Goal: Transaction & Acquisition: Purchase product/service

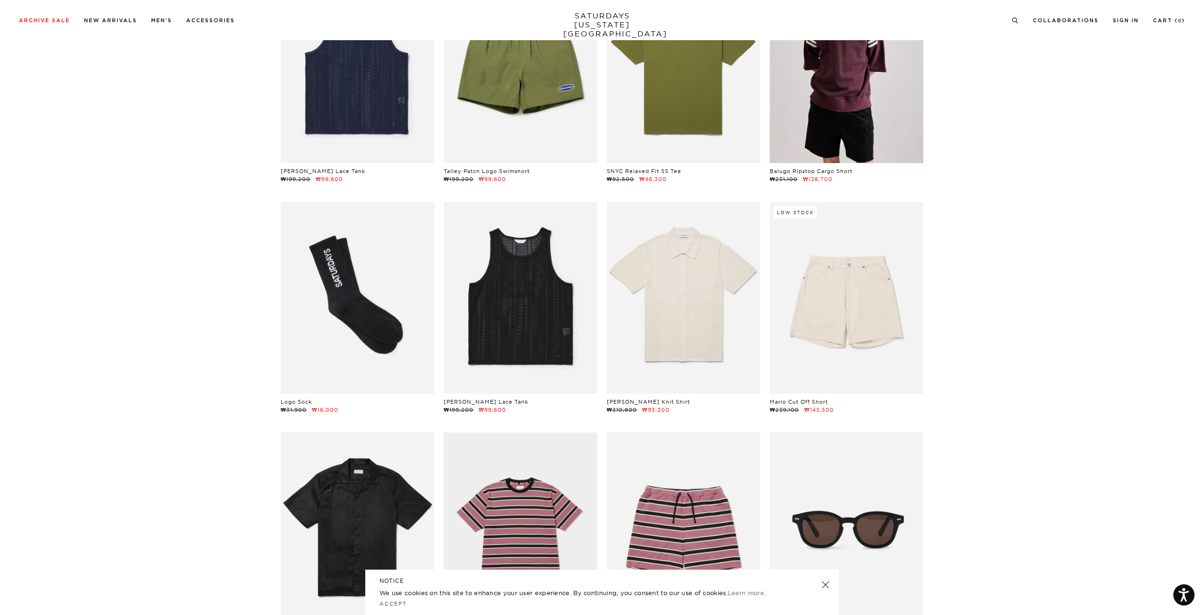
scroll to position [4510, 0]
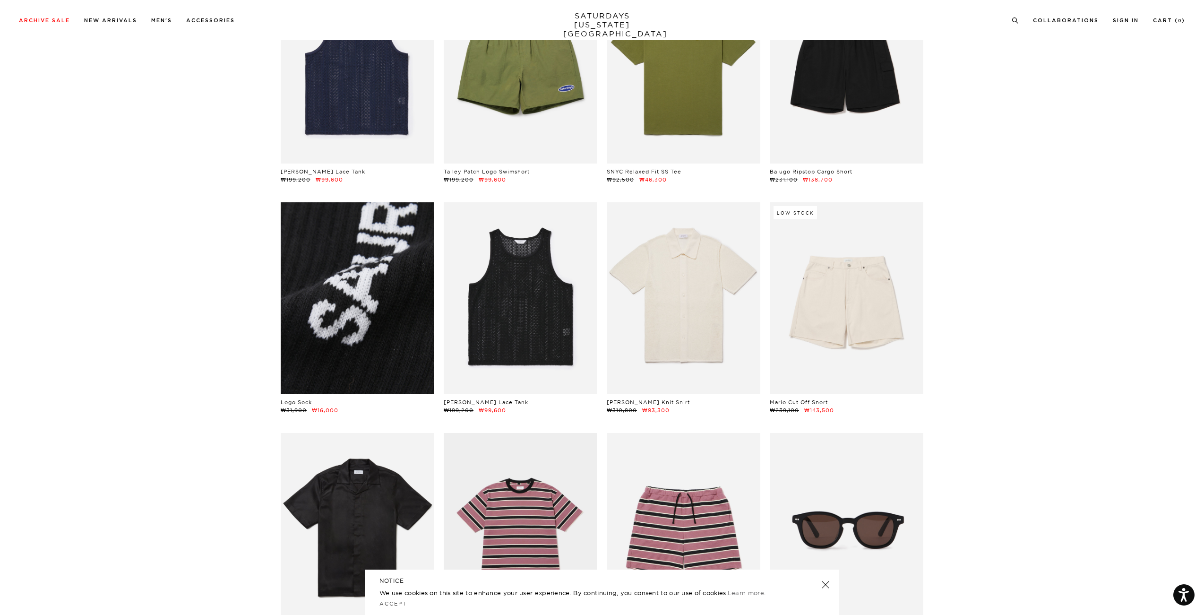
click at [362, 275] on link at bounding box center [358, 298] width 154 height 192
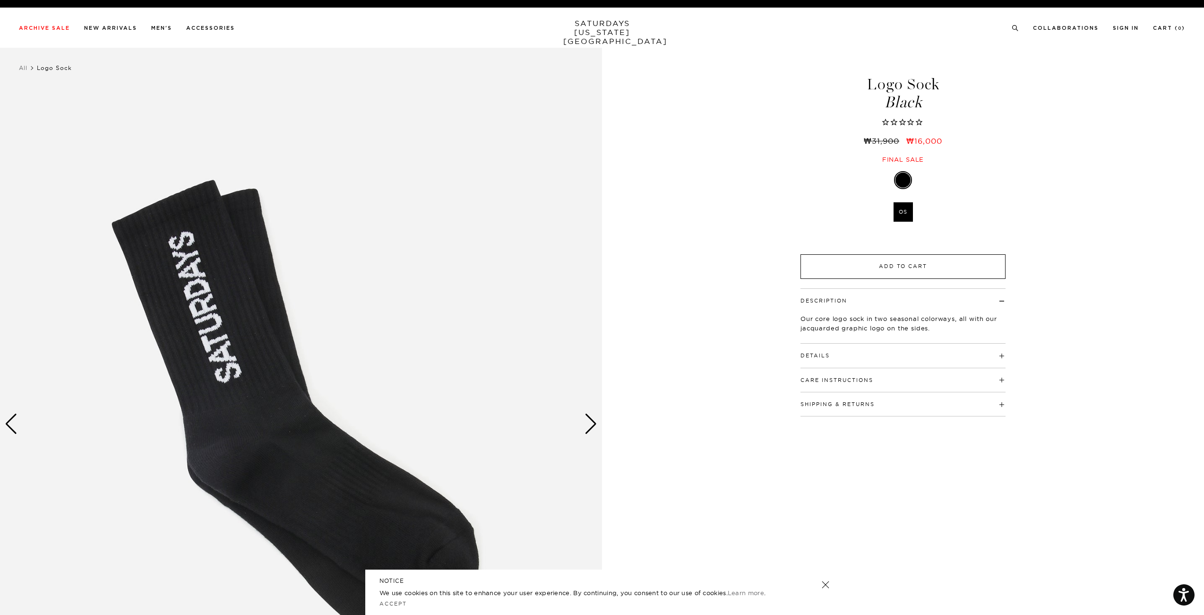
click at [845, 269] on button "Add to Cart" at bounding box center [903, 266] width 205 height 25
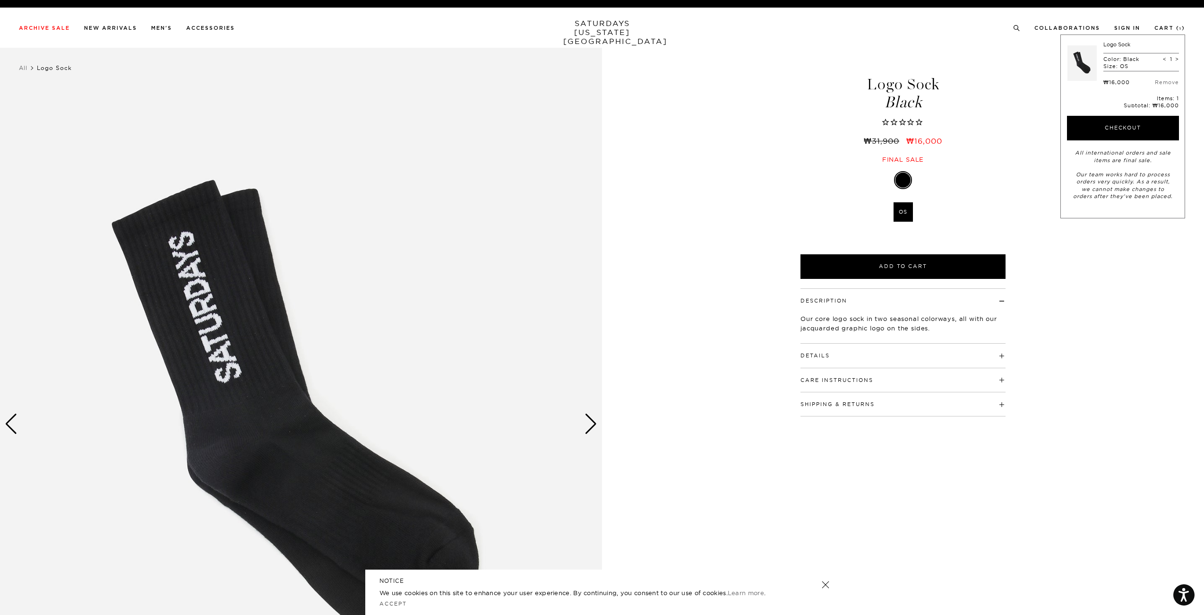
click at [749, 249] on div "1 / 2 Logo Sock Black ₩31,900 ₩16,000 Black" at bounding box center [602, 424] width 1204 height 753
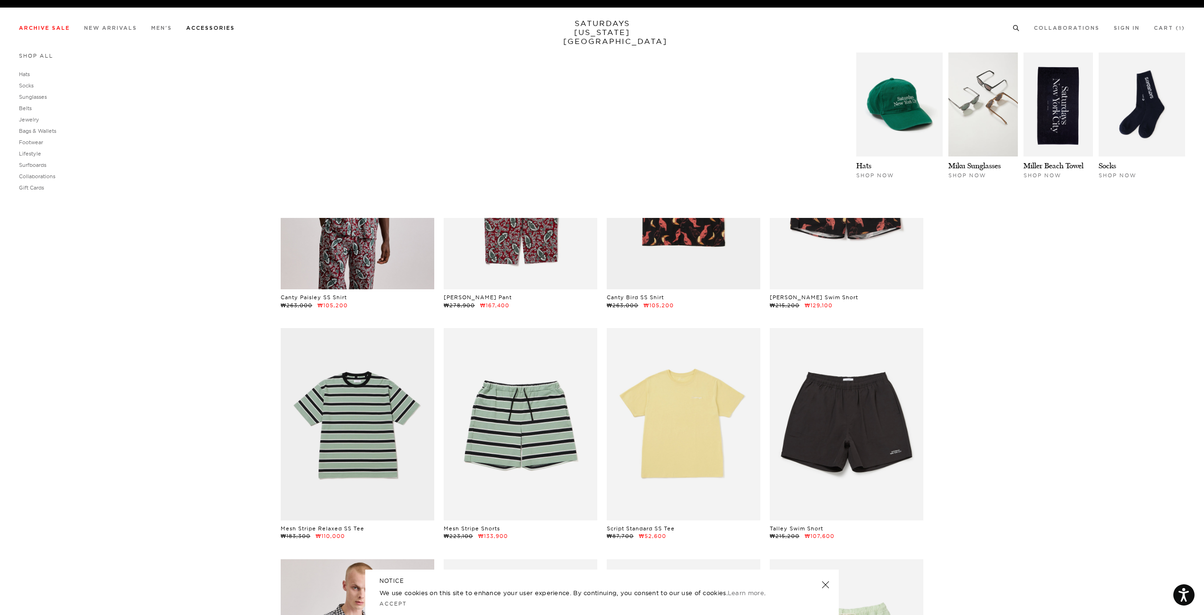
click at [34, 58] on link "Shop All" at bounding box center [36, 55] width 34 height 7
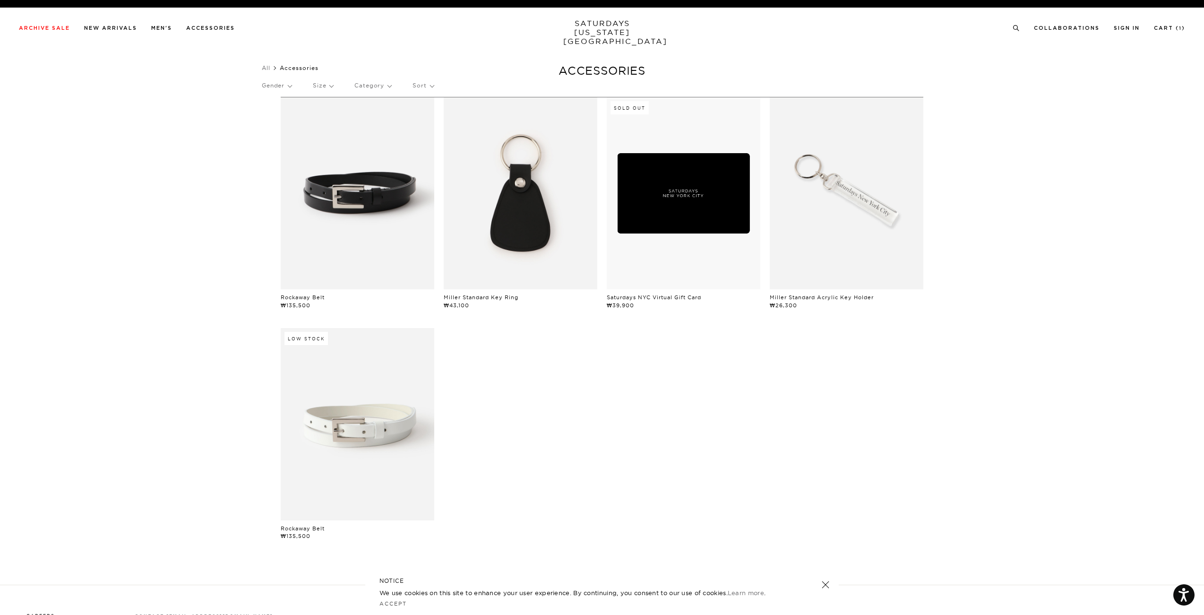
click at [517, 244] on link at bounding box center [521, 193] width 154 height 192
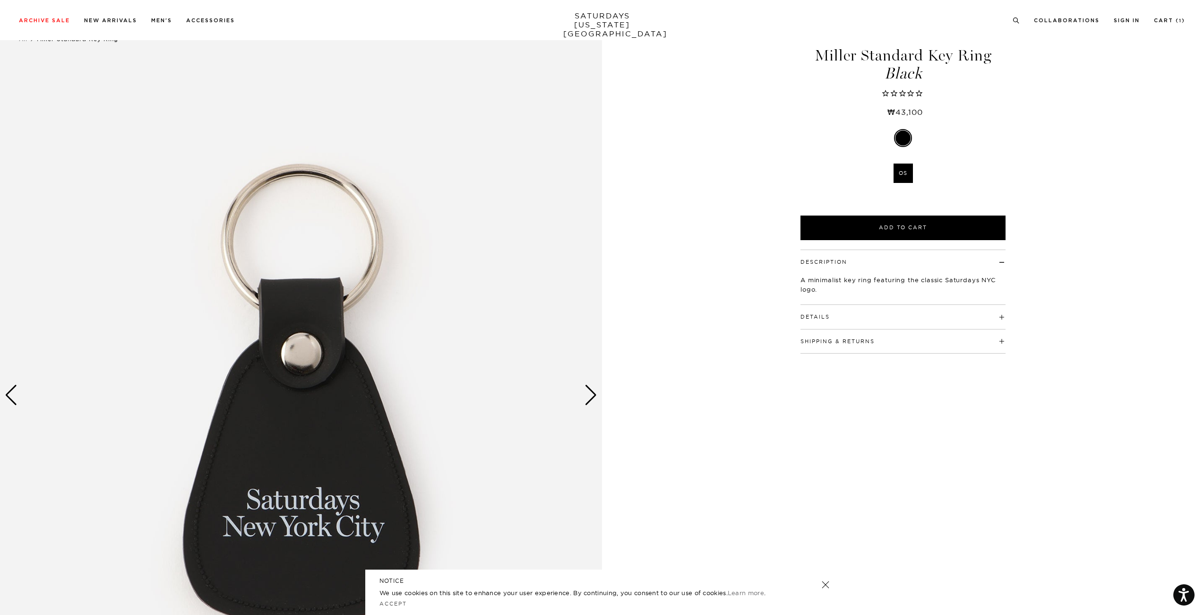
scroll to position [31, 0]
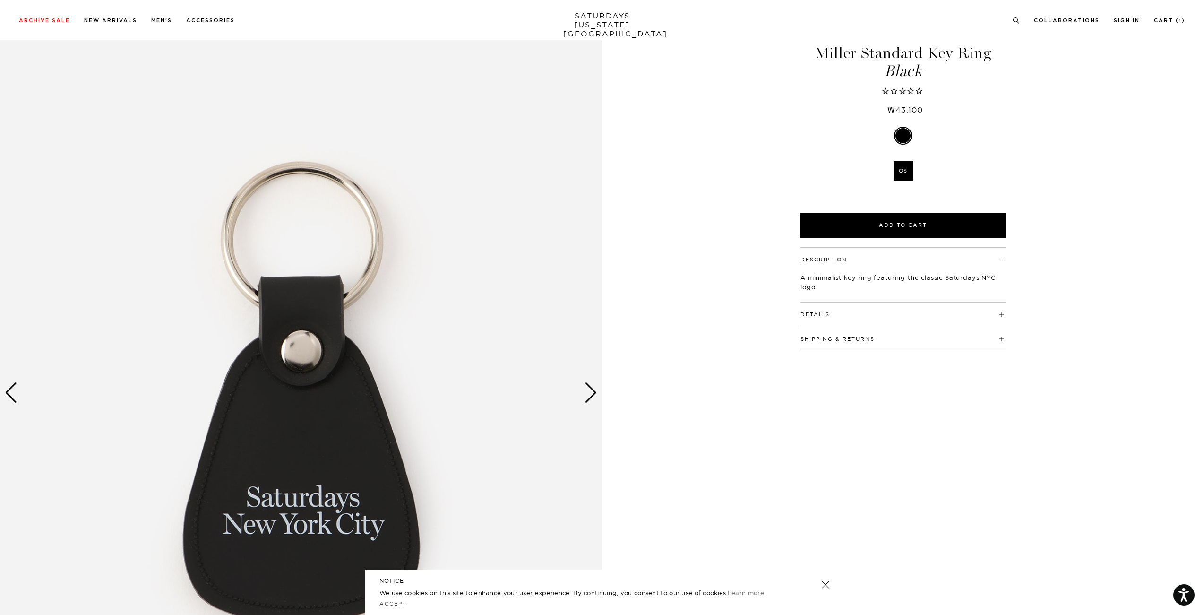
click at [592, 396] on div "Next slide" at bounding box center [591, 392] width 13 height 21
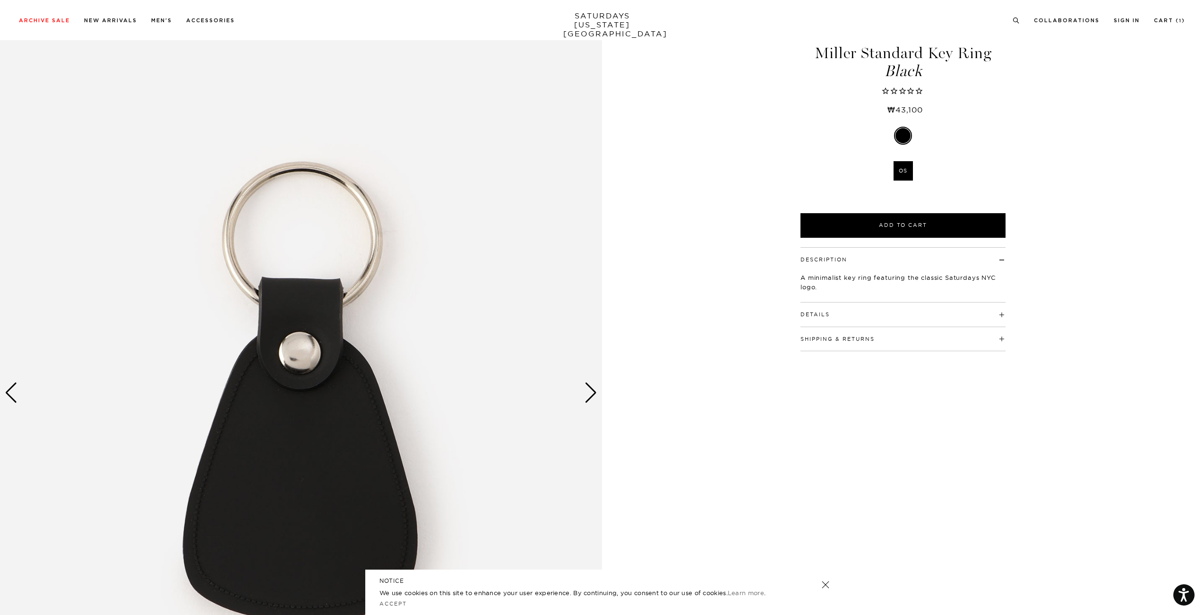
click at [592, 394] on div "Next slide" at bounding box center [591, 392] width 13 height 21
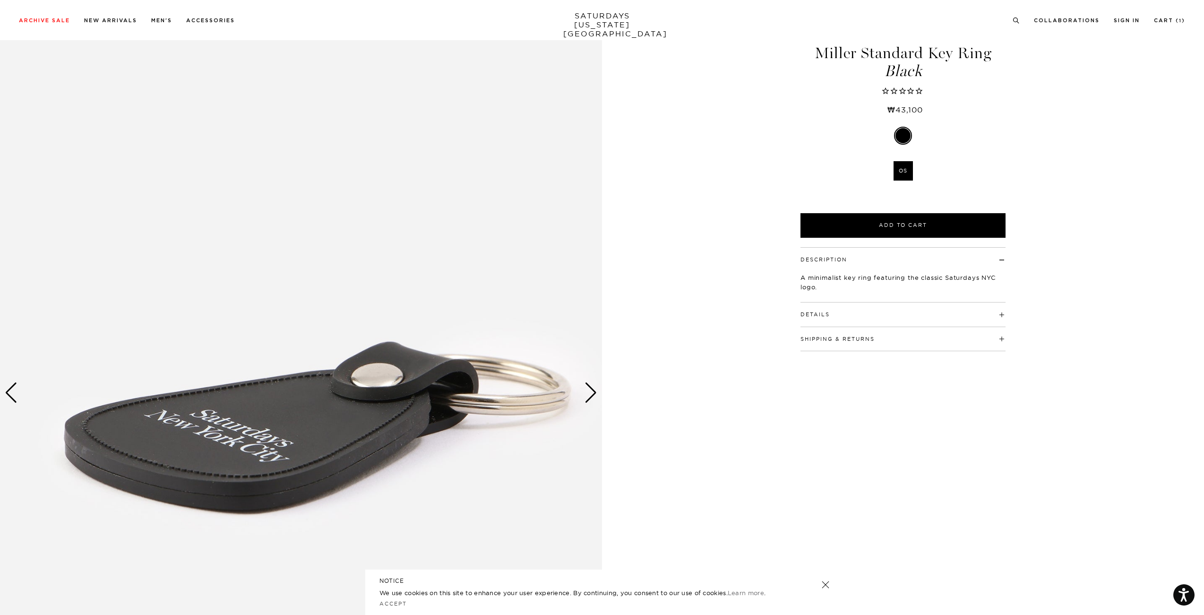
click at [592, 394] on div "Next slide" at bounding box center [591, 392] width 13 height 21
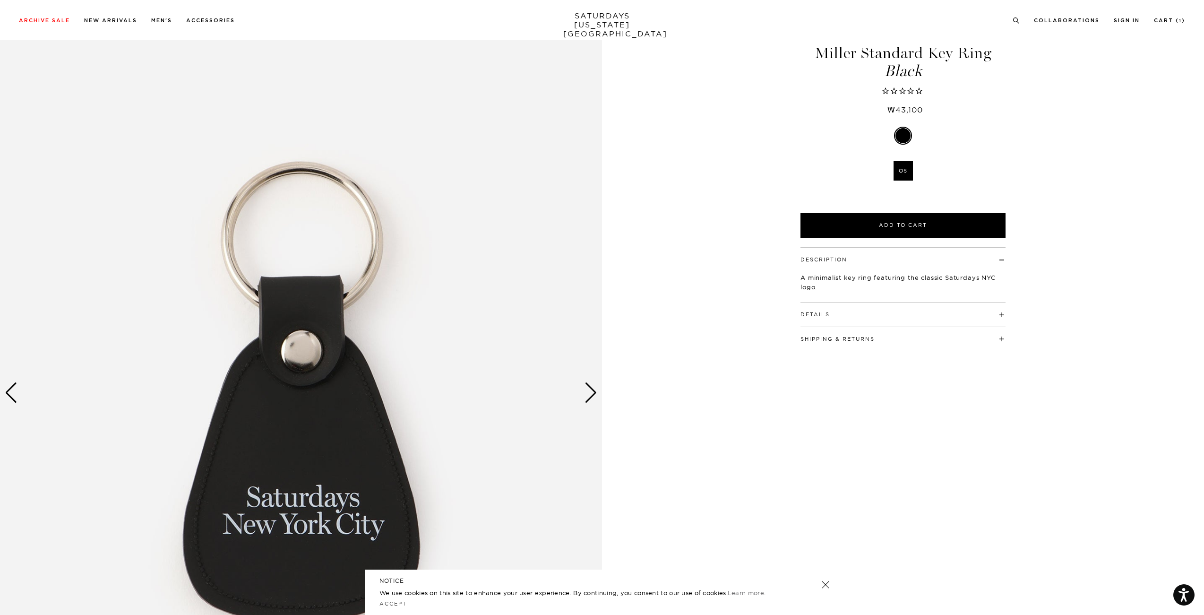
click at [689, 321] on div "1 / 3 Miller Standard Key Ring Black Black" at bounding box center [602, 393] width 1204 height 753
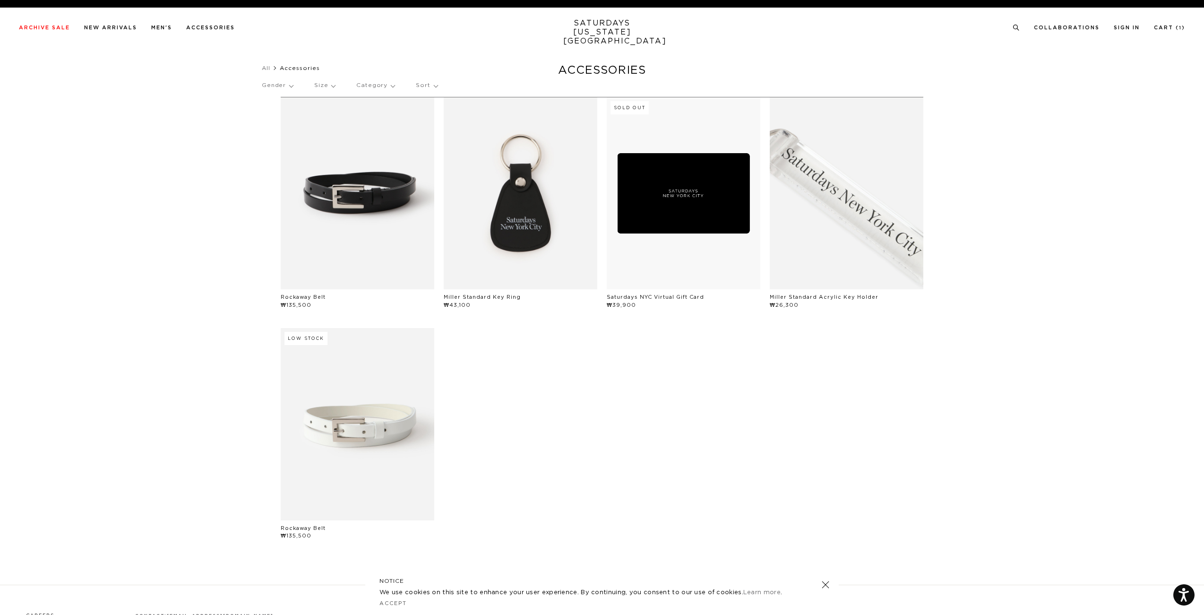
click at [827, 224] on link at bounding box center [847, 193] width 154 height 192
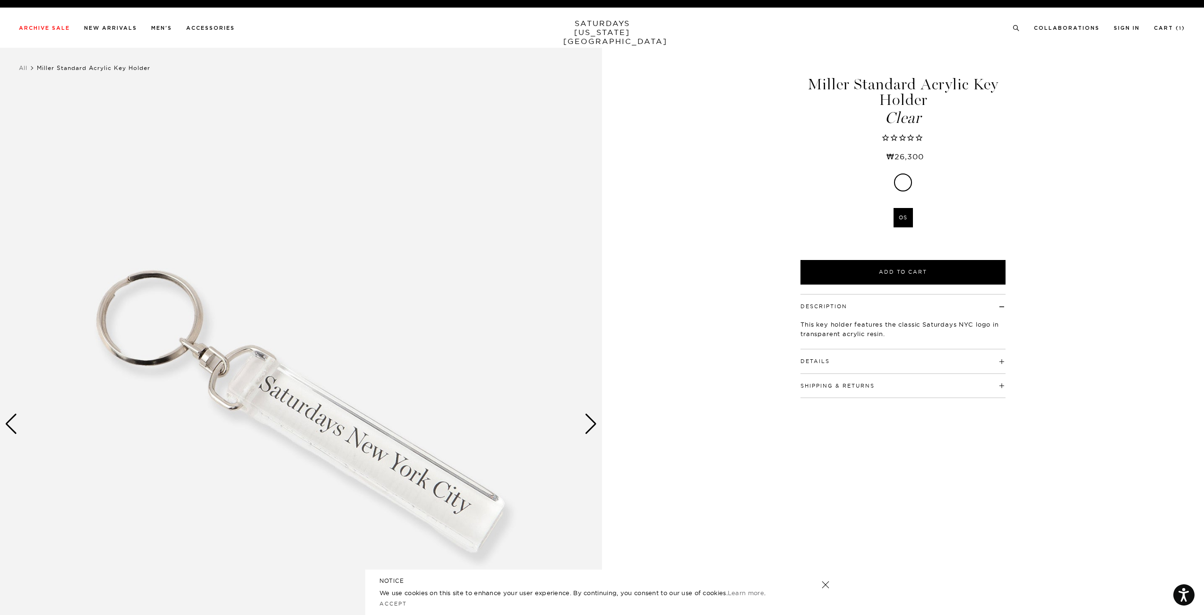
click at [600, 429] on img at bounding box center [301, 424] width 602 height 753
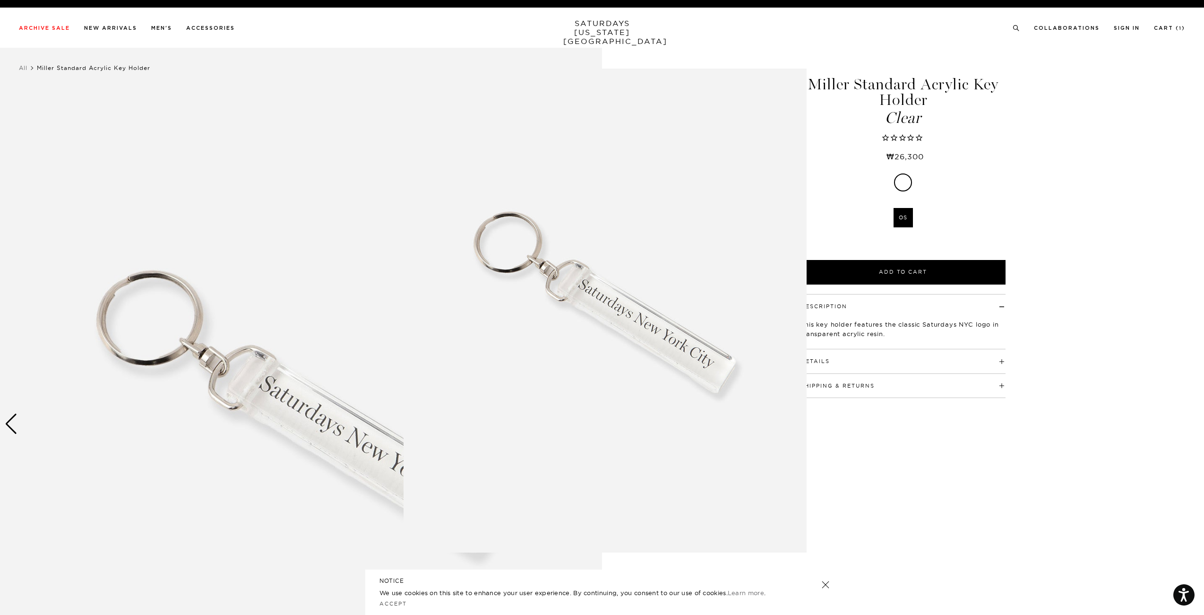
click at [115, 22] on figure at bounding box center [602, 307] width 1204 height 615
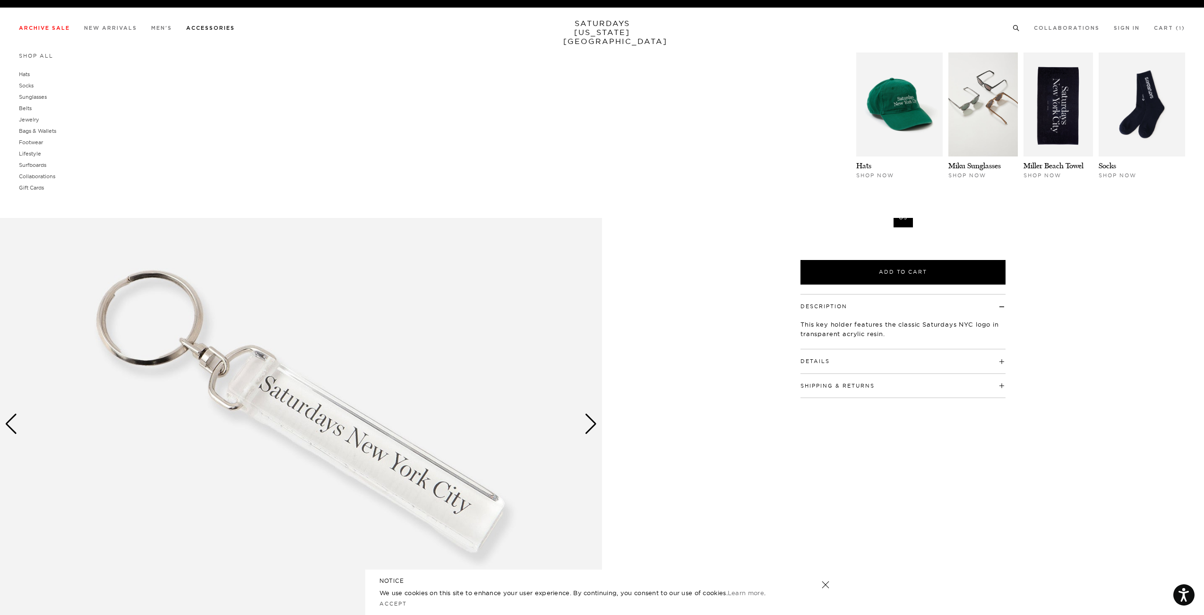
click at [224, 26] on link "Accessories" at bounding box center [210, 28] width 49 height 5
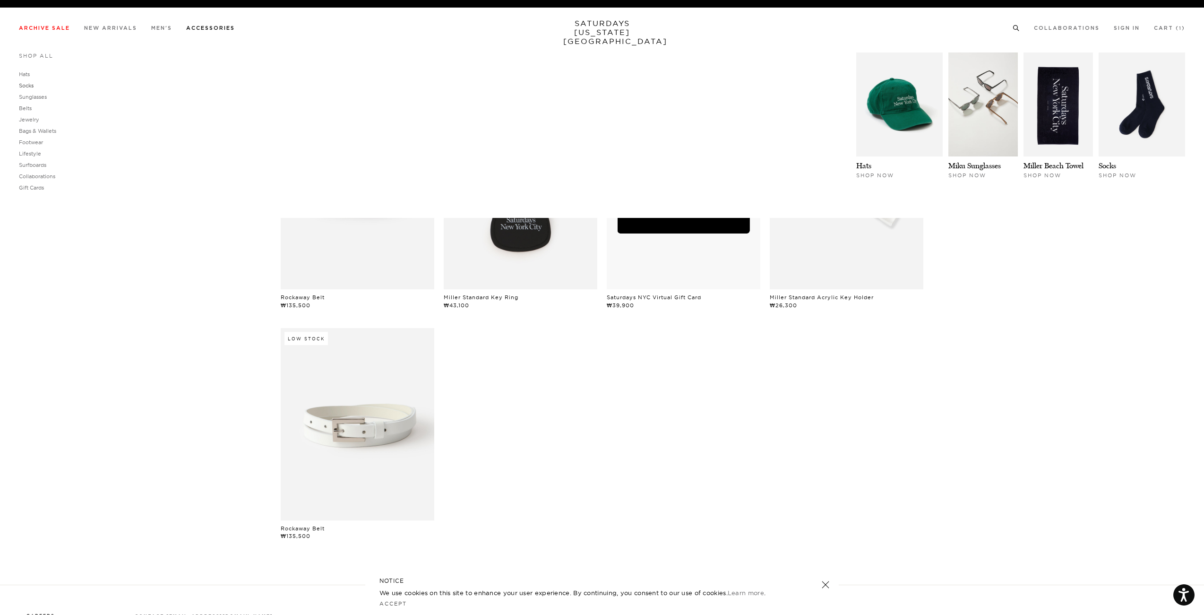
click at [29, 86] on link "Socks" at bounding box center [26, 85] width 15 height 7
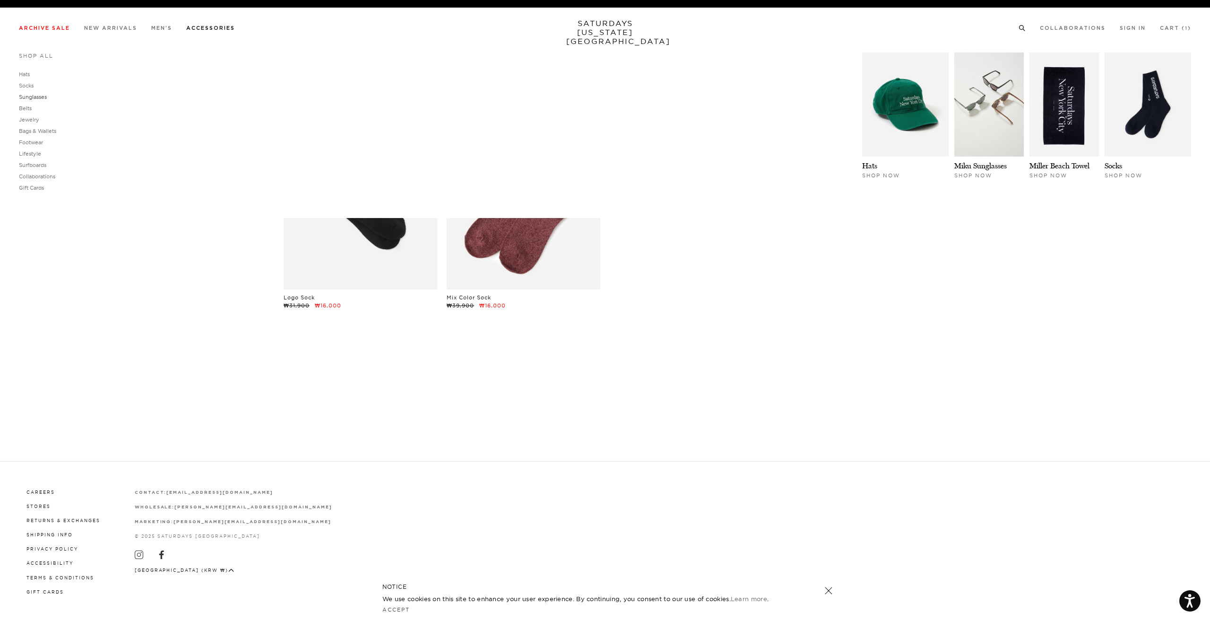
click at [34, 100] on link "Sunglasses" at bounding box center [33, 97] width 28 height 7
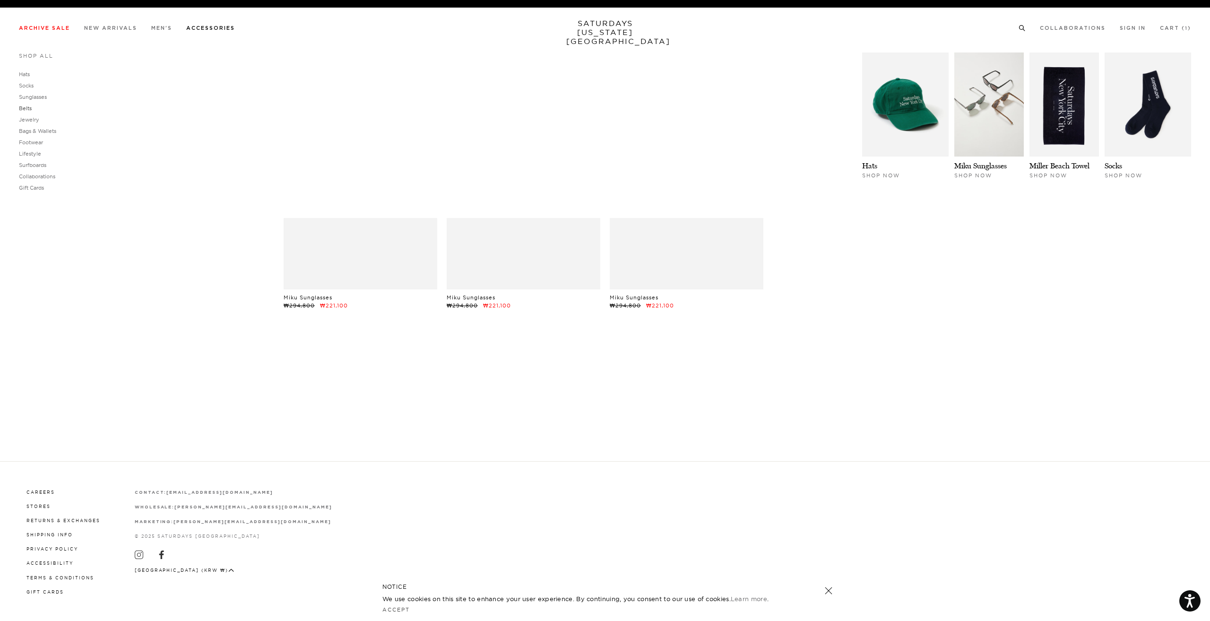
click at [31, 109] on link "Belts" at bounding box center [25, 108] width 13 height 7
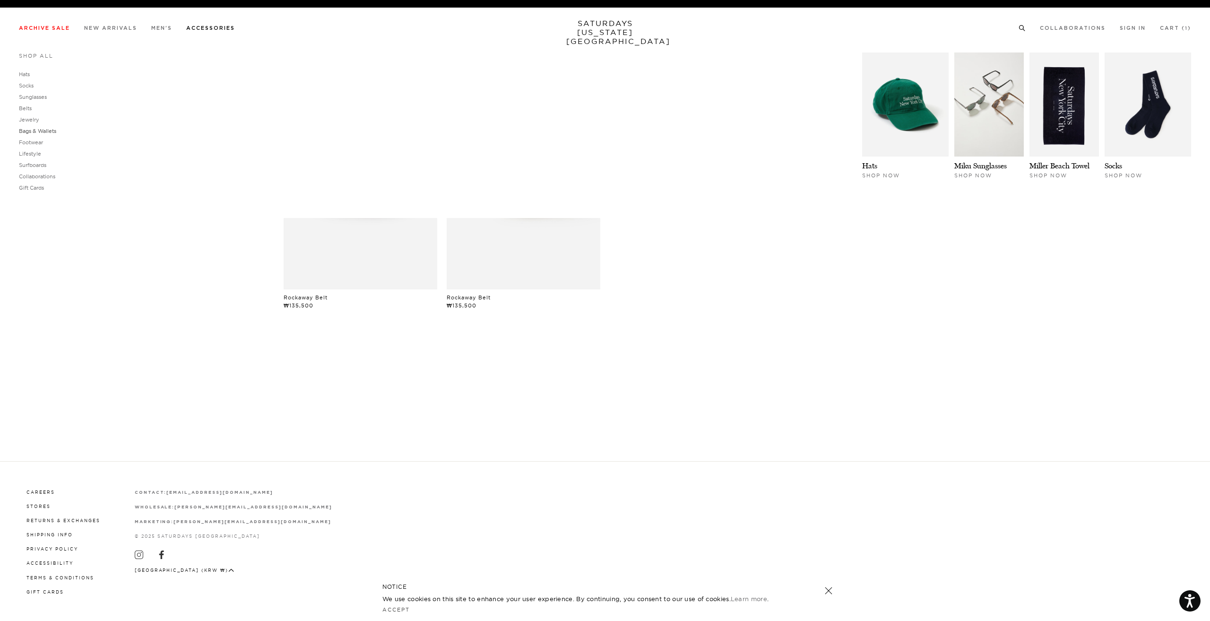
click at [34, 131] on link "Bags & Wallets" at bounding box center [37, 131] width 37 height 7
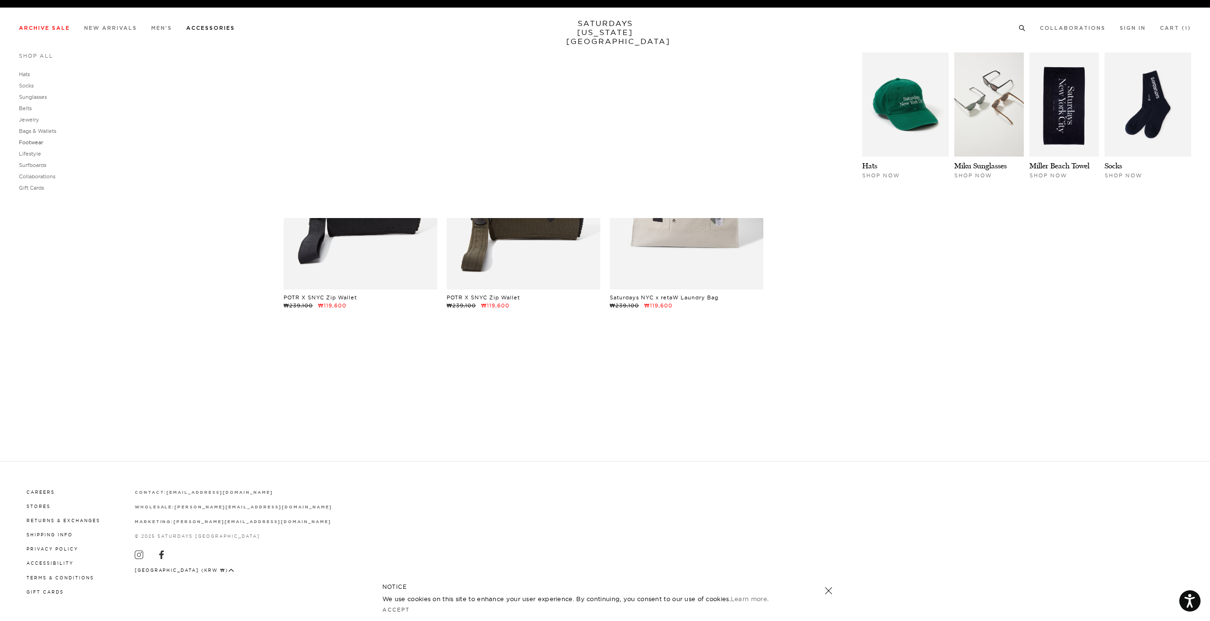
click at [36, 145] on link "Footwear" at bounding box center [31, 142] width 24 height 7
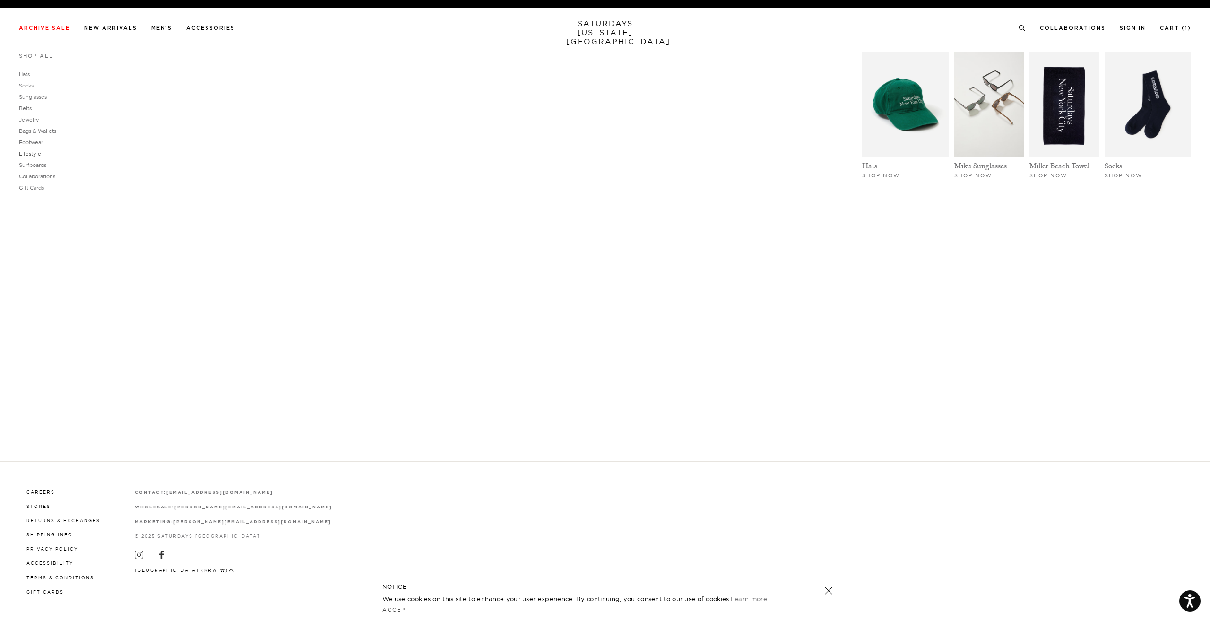
click at [29, 155] on link "Lifestyle" at bounding box center [30, 153] width 22 height 7
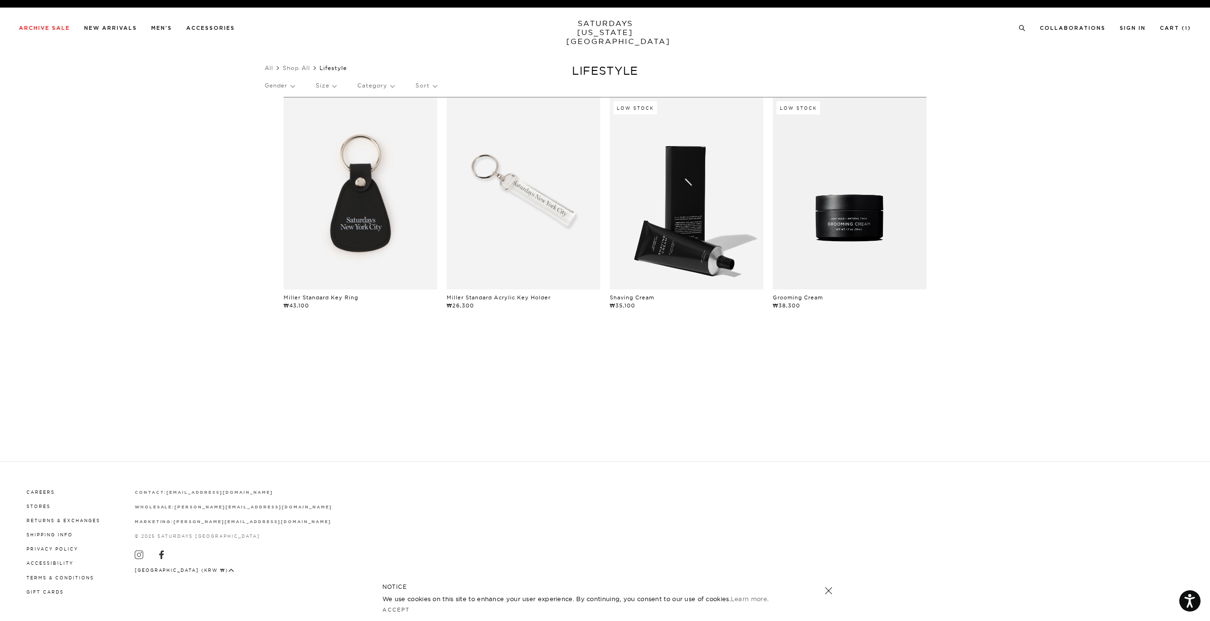
click at [694, 231] on link at bounding box center [687, 193] width 154 height 192
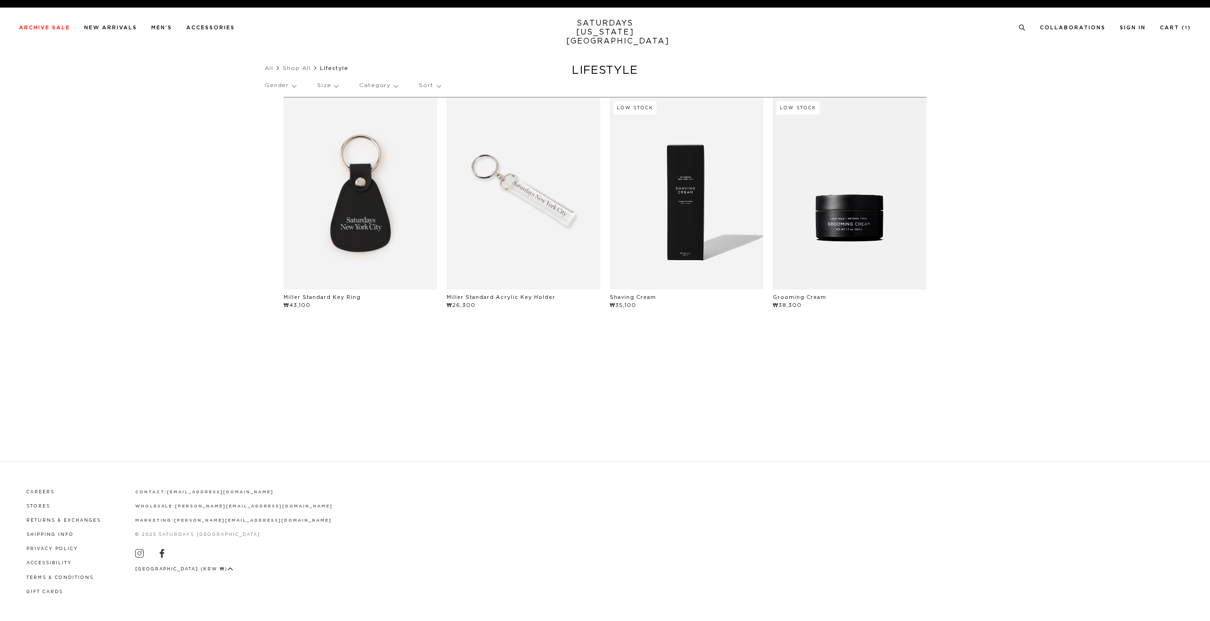
click at [871, 207] on link at bounding box center [850, 193] width 154 height 192
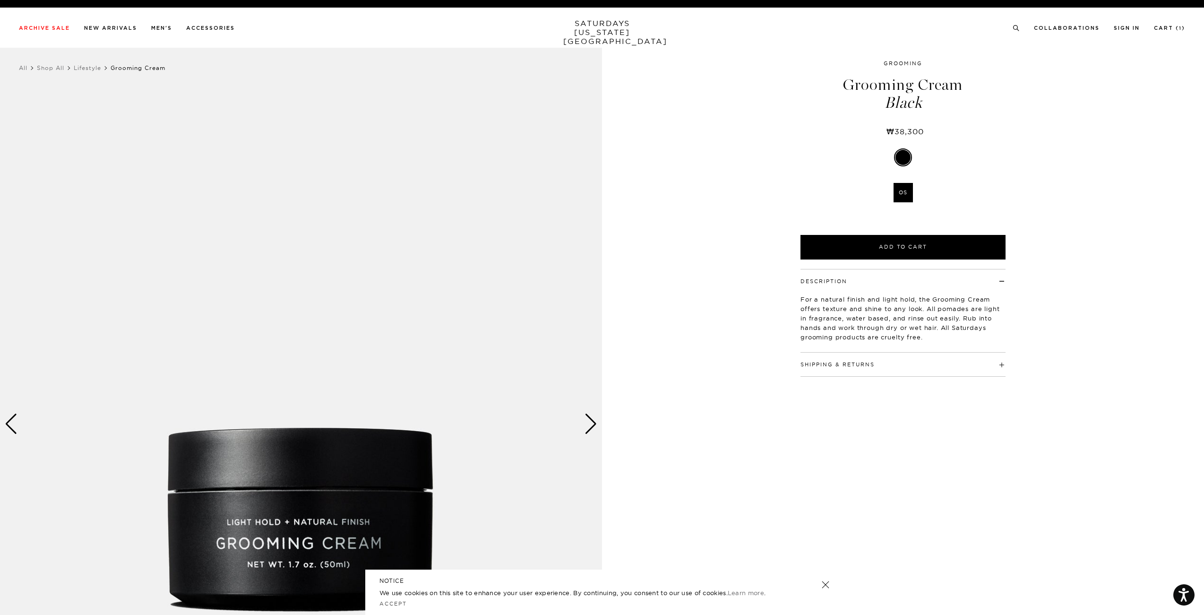
click at [892, 353] on div "Description For a natural finish and light hold, the Grooming Cream offers text…" at bounding box center [903, 311] width 205 height 84
click at [875, 367] on button "Shipping & Returns" at bounding box center [838, 364] width 74 height 5
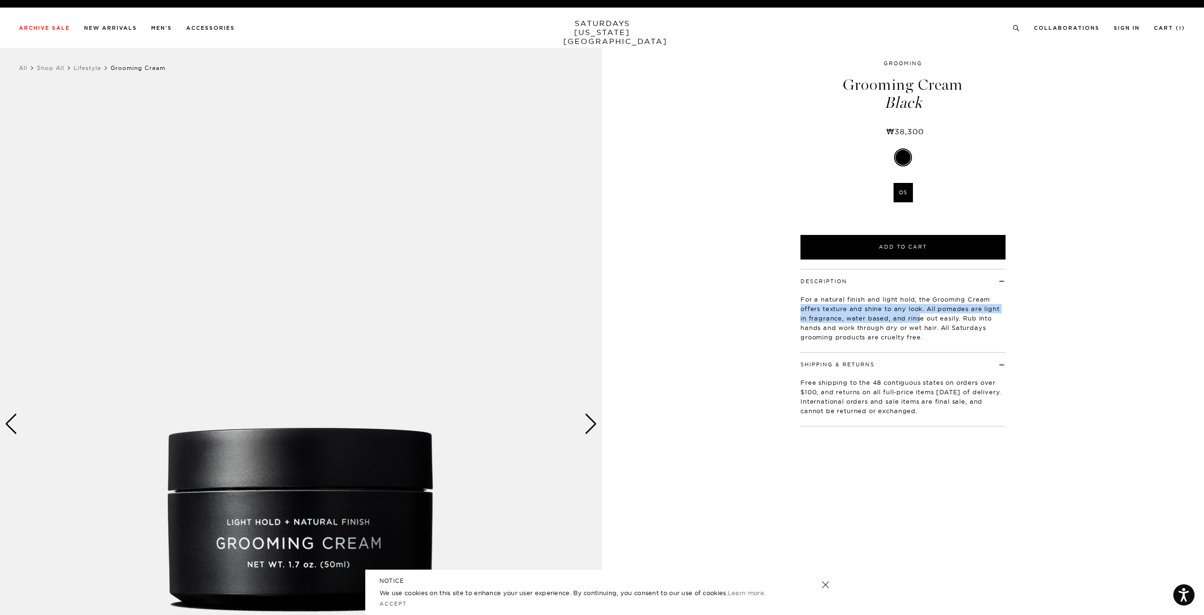
drag, startPoint x: 789, startPoint y: 309, endPoint x: 931, endPoint y: 321, distance: 142.3
click at [931, 321] on div "Description For a natural finish and light hold, the Grooming Cream offers text…" at bounding box center [903, 348] width 236 height 158
click at [935, 322] on p "For a natural finish and light hold, the Grooming Cream offers texture and shin…" at bounding box center [903, 317] width 205 height 47
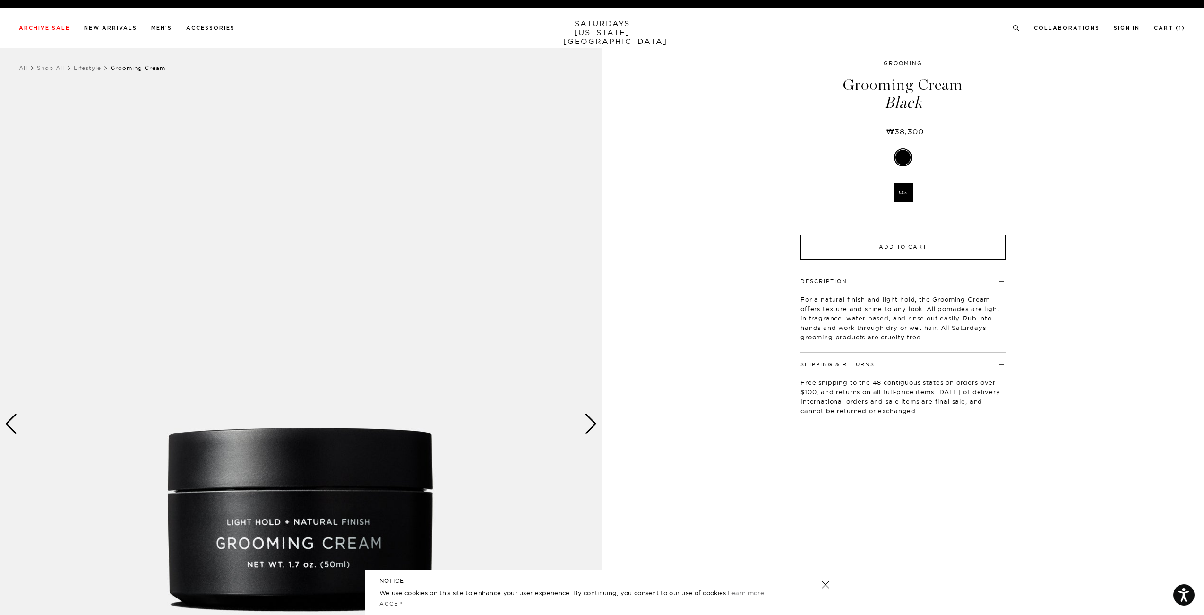
click at [916, 248] on button "Add to Cart" at bounding box center [903, 247] width 205 height 25
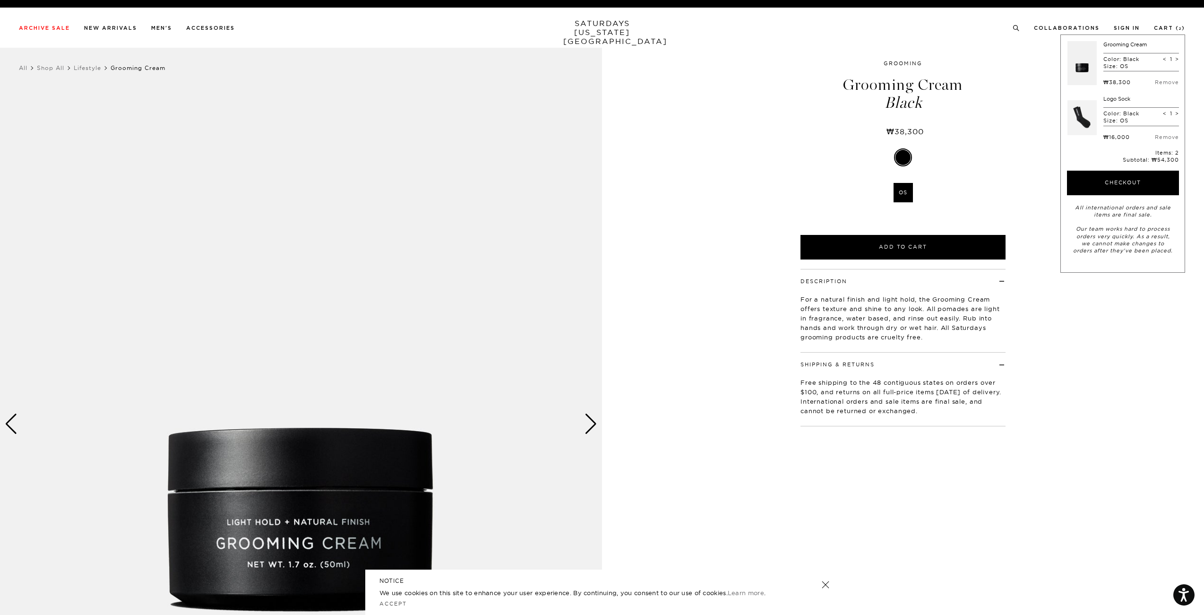
drag, startPoint x: 687, startPoint y: 217, endPoint x: 671, endPoint y: 250, distance: 37.0
click at [675, 242] on div "1 / 3 5 / -2 Black" at bounding box center [602, 424] width 1204 height 753
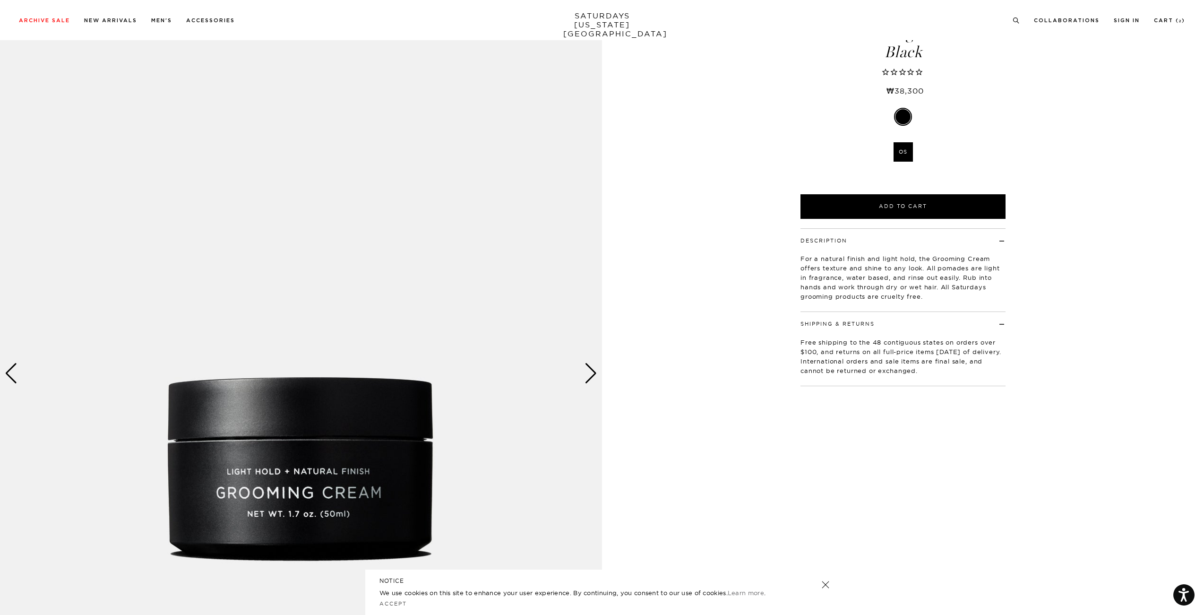
scroll to position [47, 0]
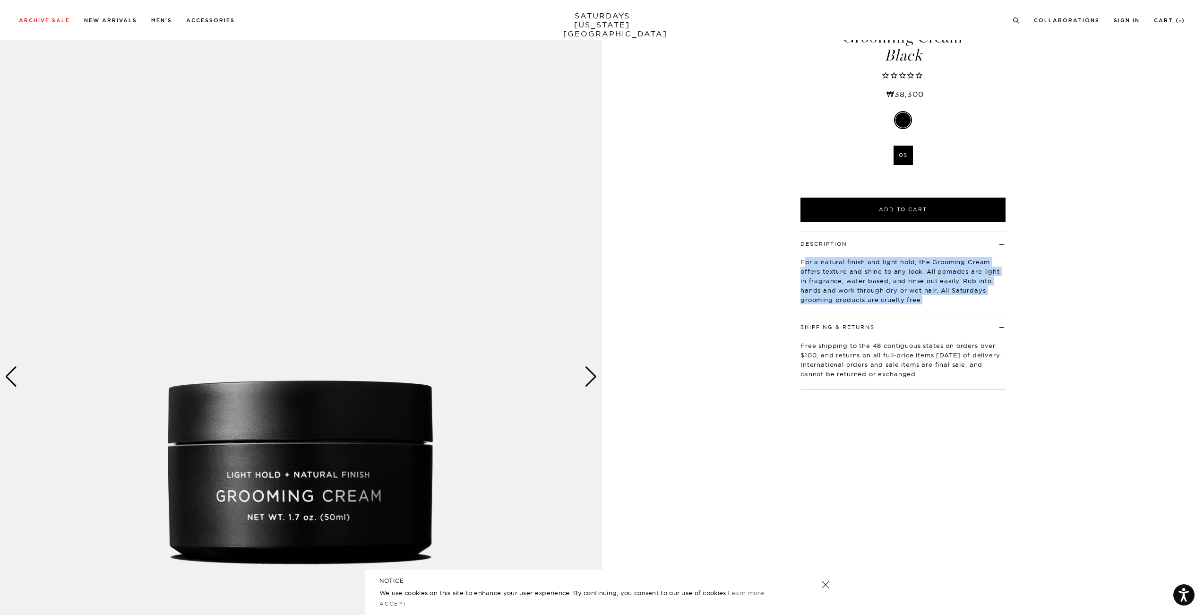
drag, startPoint x: 805, startPoint y: 263, endPoint x: 935, endPoint y: 299, distance: 134.8
click at [935, 299] on p "For a natural finish and light hold, the Grooming Cream offers texture and shin…" at bounding box center [903, 280] width 205 height 47
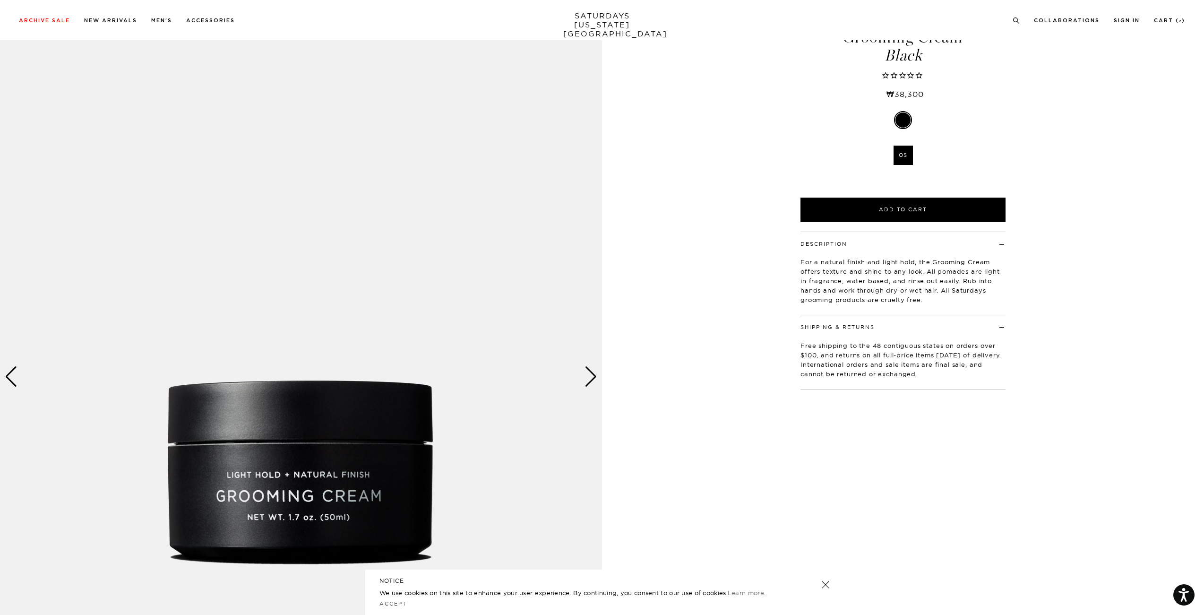
drag, startPoint x: 1083, startPoint y: 147, endPoint x: 1104, endPoint y: 95, distance: 55.7
click at [1104, 95] on div "1 / 3 5 / -2 Black" at bounding box center [602, 376] width 1204 height 753
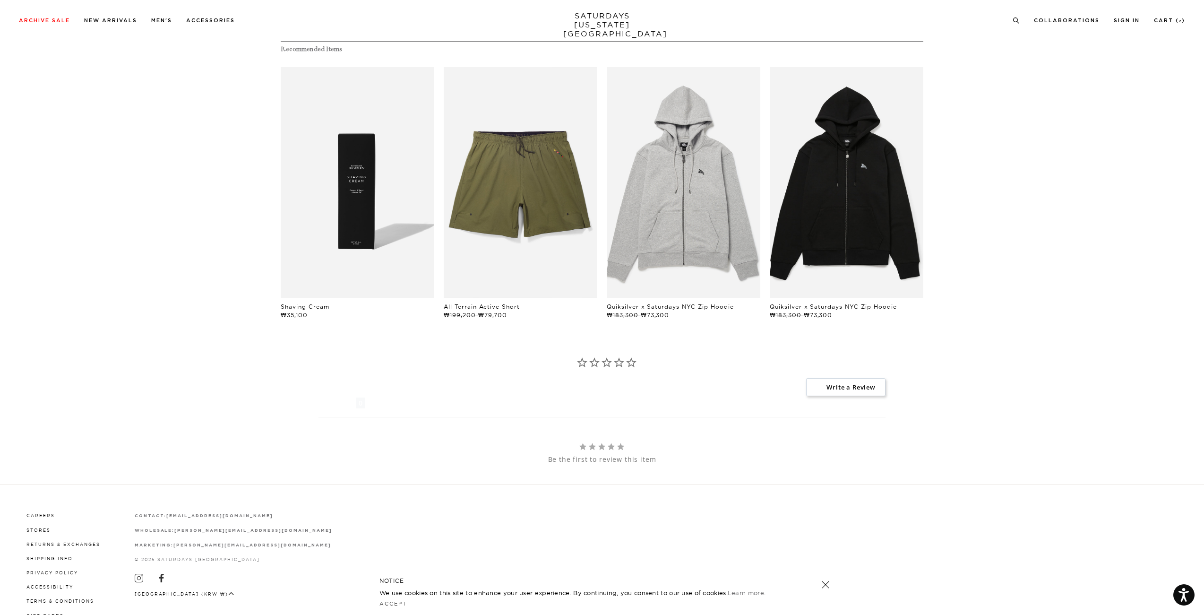
scroll to position [823, 0]
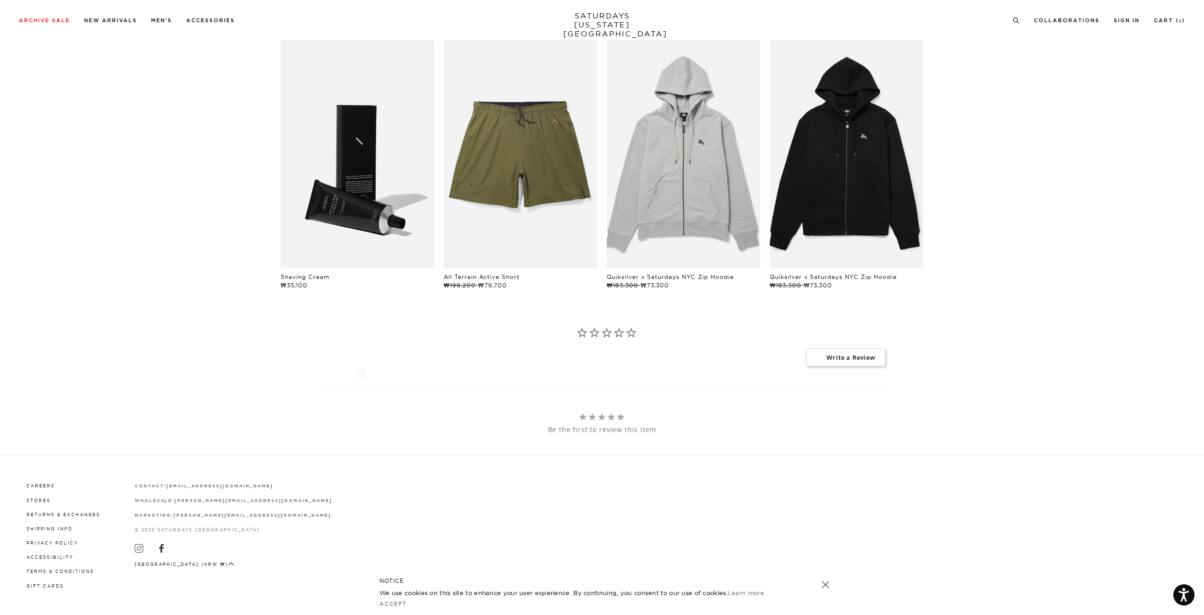
click at [402, 222] on link "products/SHAVING_CREAM_02.jpg" at bounding box center [358, 152] width 154 height 231
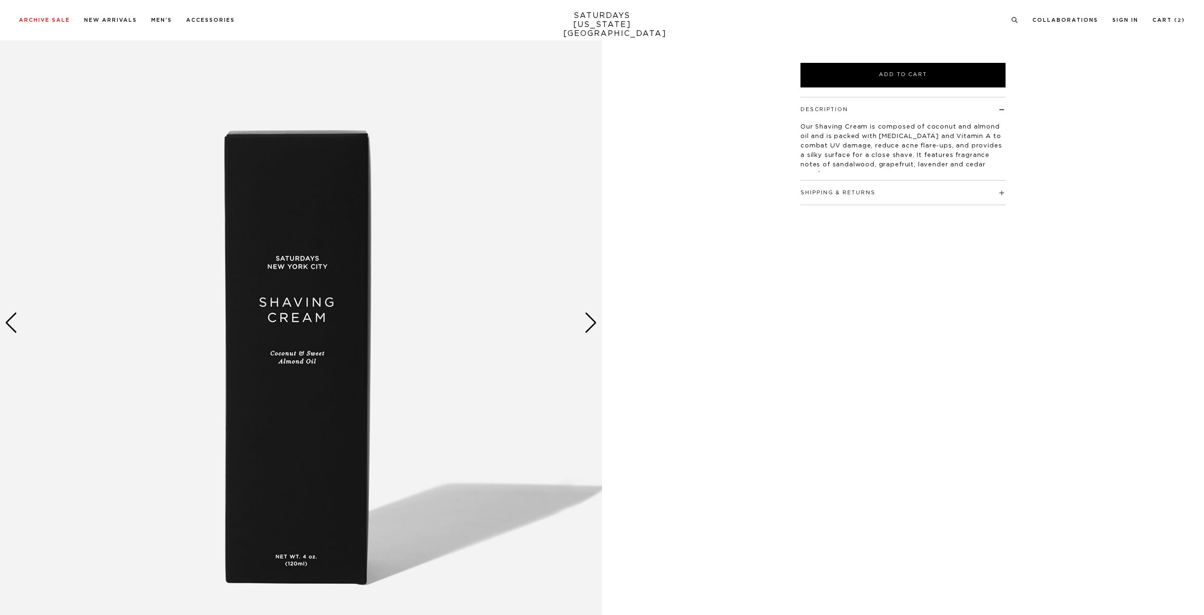
scroll to position [102, 0]
click at [909, 204] on div "Shipping & Returns Free shipping to the 48 contiguous states on orders over $10…" at bounding box center [903, 192] width 205 height 24
click at [902, 193] on h4 "Shipping & Returns" at bounding box center [903, 188] width 205 height 16
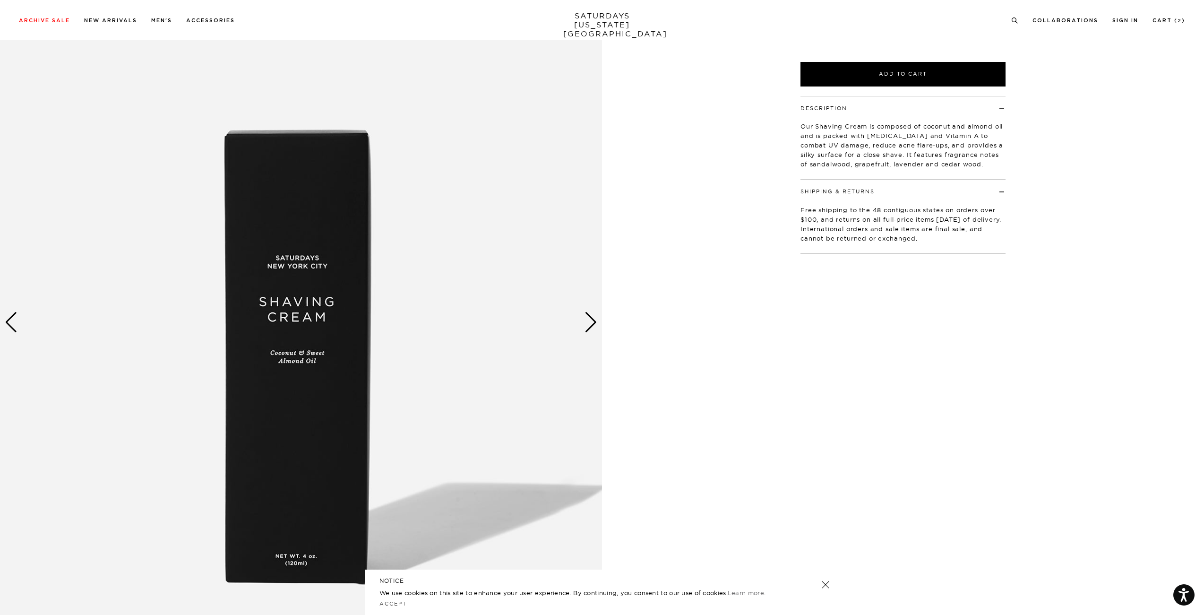
click at [710, 259] on div "1 / 3 Grooming Shaving Cream" at bounding box center [602, 322] width 1204 height 753
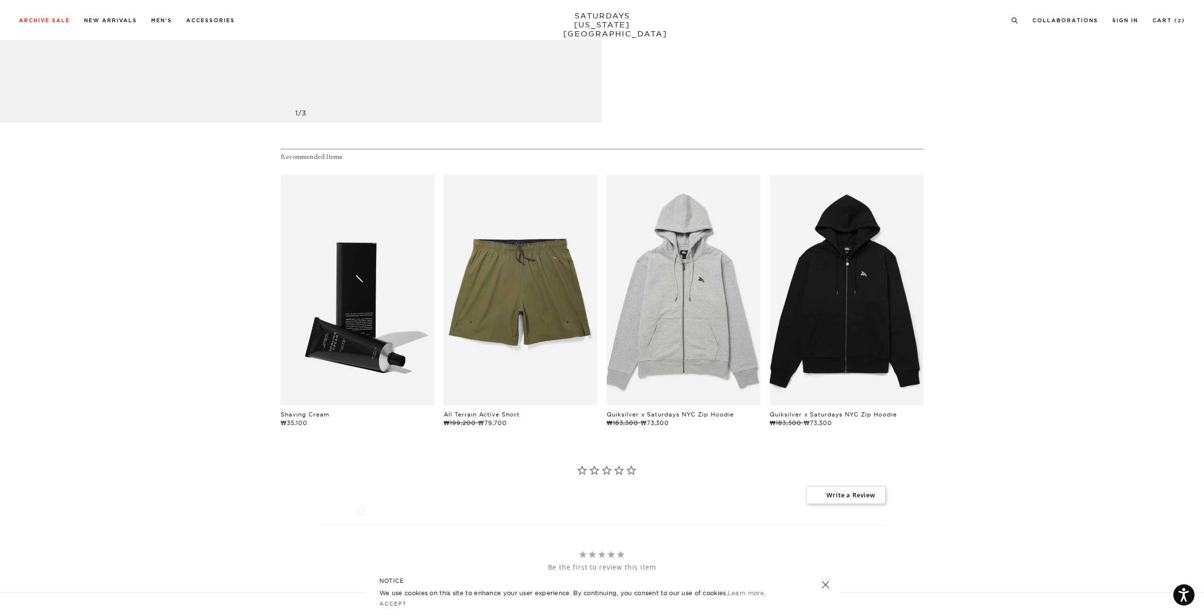
scroll to position [678, 0]
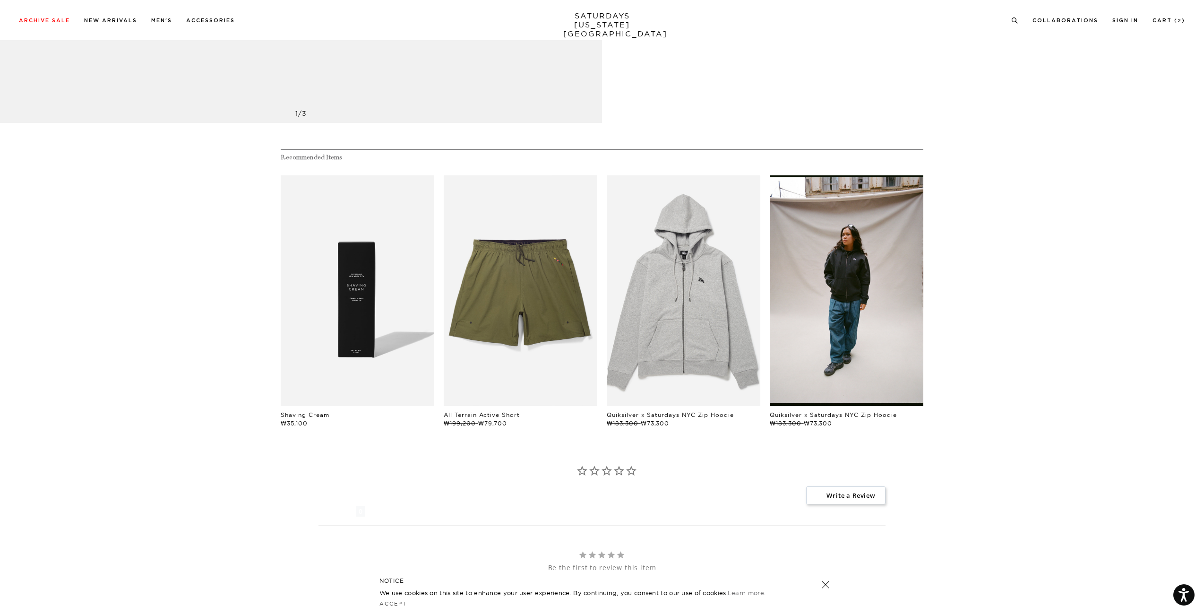
click at [830, 306] on link "files/01020003_56cc75f6-398c-4426-a233-465171320b41.jpg" at bounding box center [847, 290] width 154 height 231
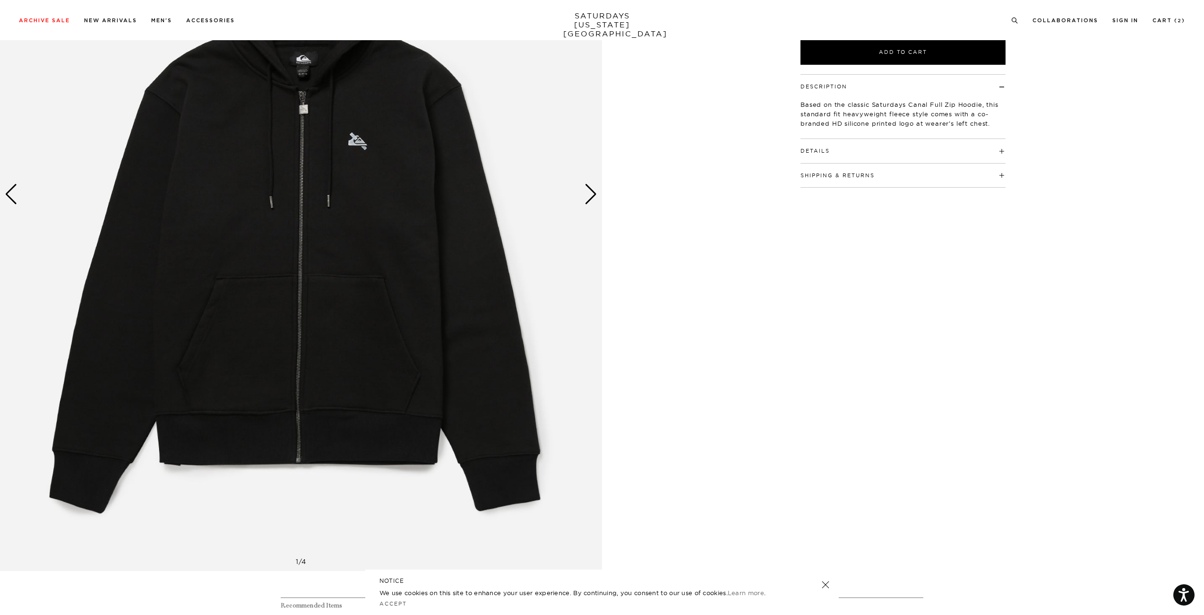
scroll to position [226, 0]
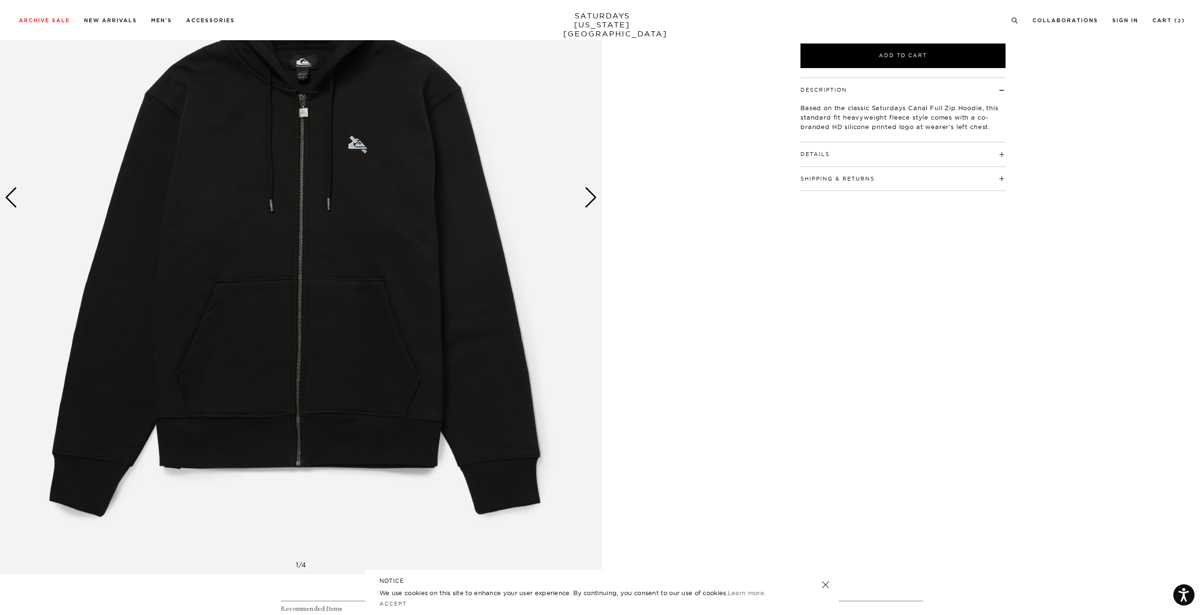
click at [590, 198] on div "Next slide" at bounding box center [591, 197] width 13 height 21
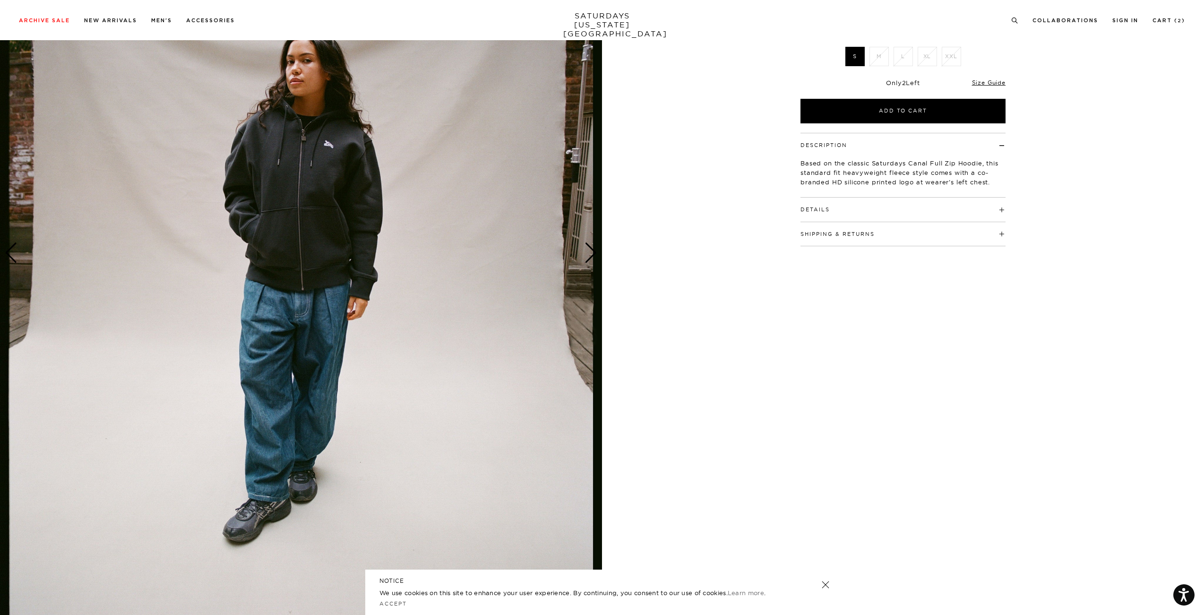
scroll to position [163, 0]
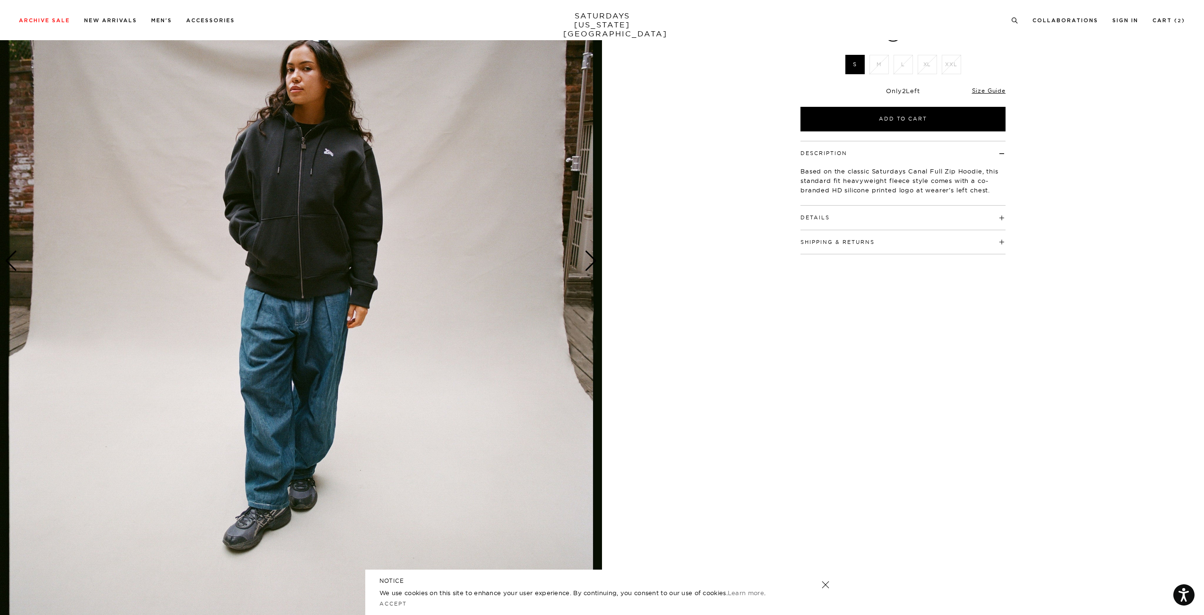
click at [586, 226] on img at bounding box center [301, 261] width 602 height 753
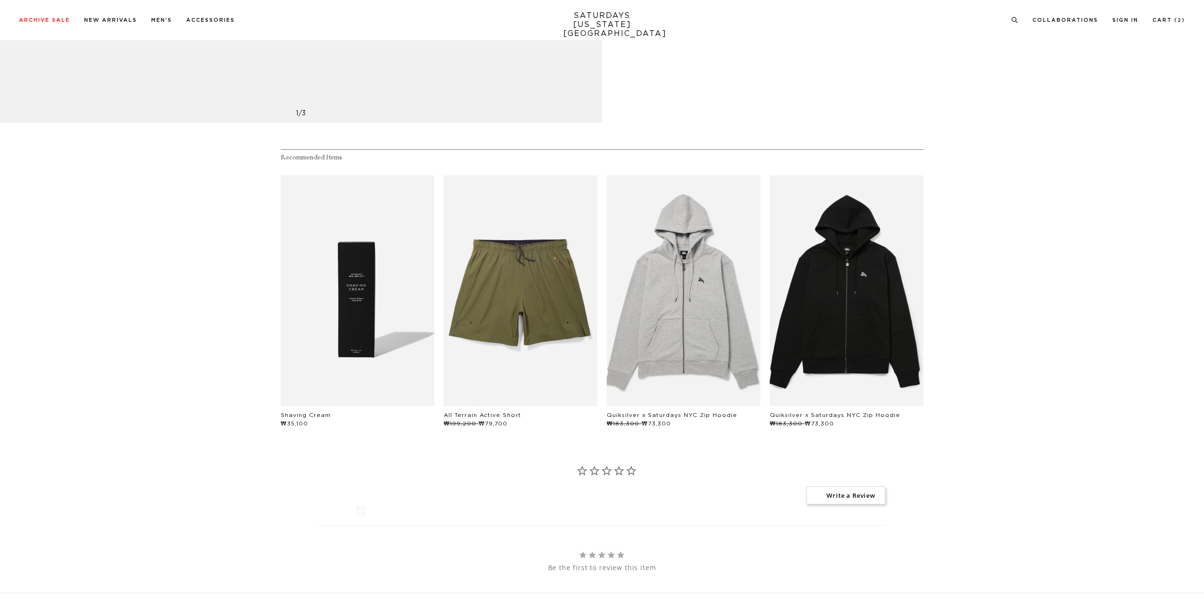
scroll to position [678, 0]
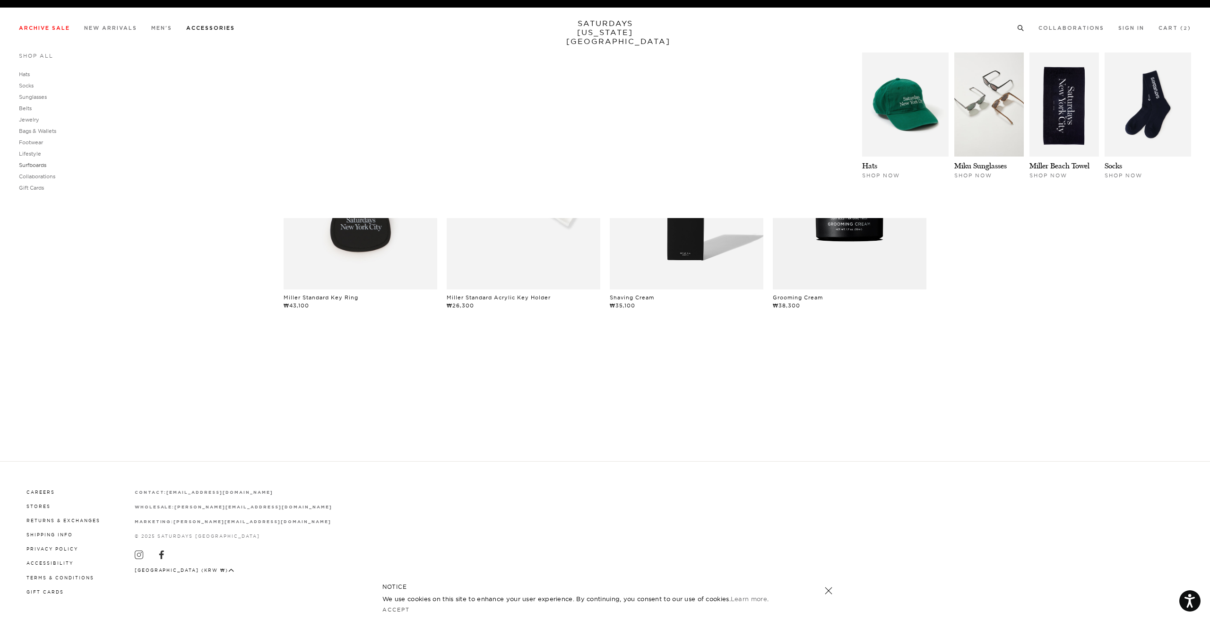
click at [32, 166] on link "Surfboards" at bounding box center [32, 165] width 27 height 7
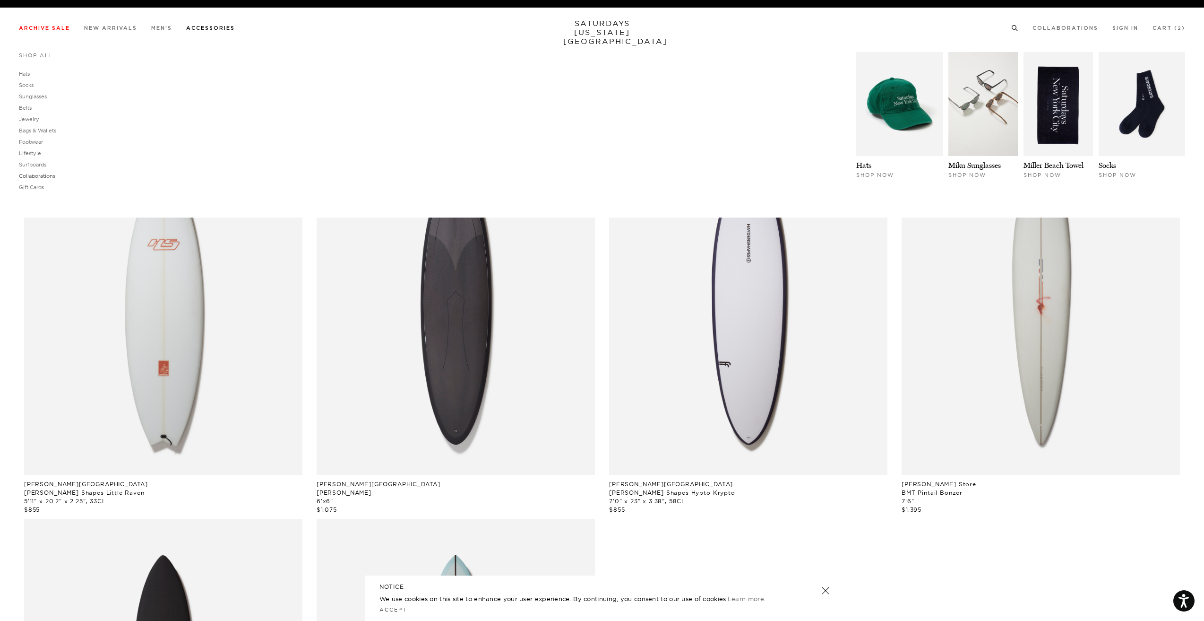
click at [34, 176] on link "Collaborations" at bounding box center [37, 175] width 36 height 7
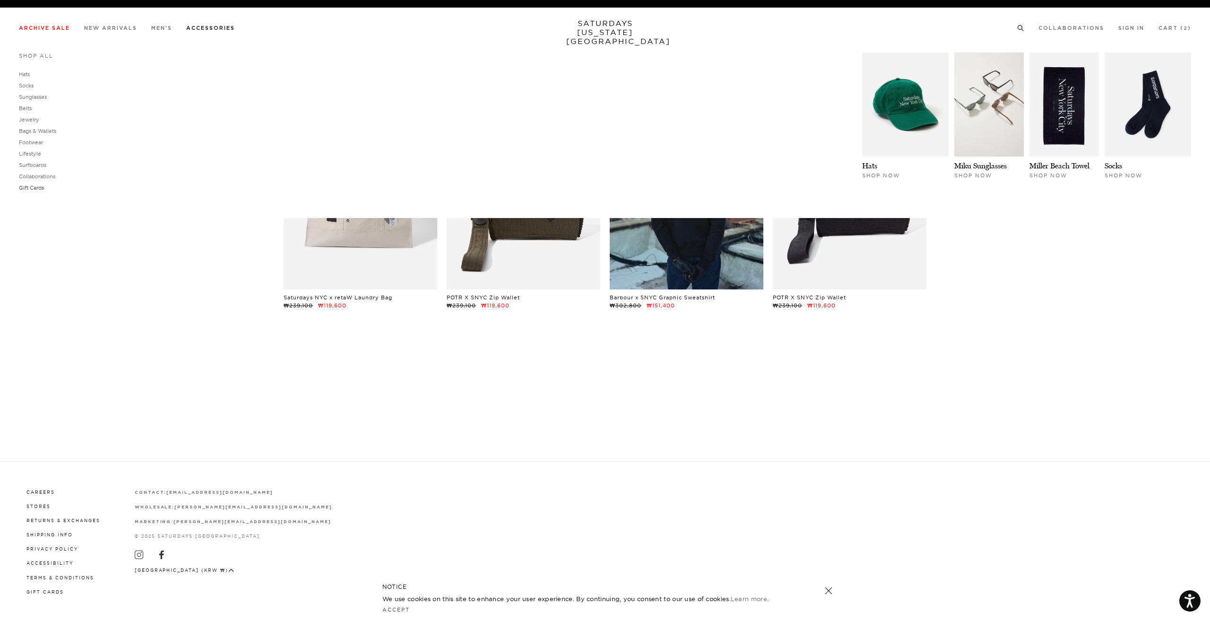
click at [39, 185] on link "Gift Cards" at bounding box center [31, 187] width 25 height 7
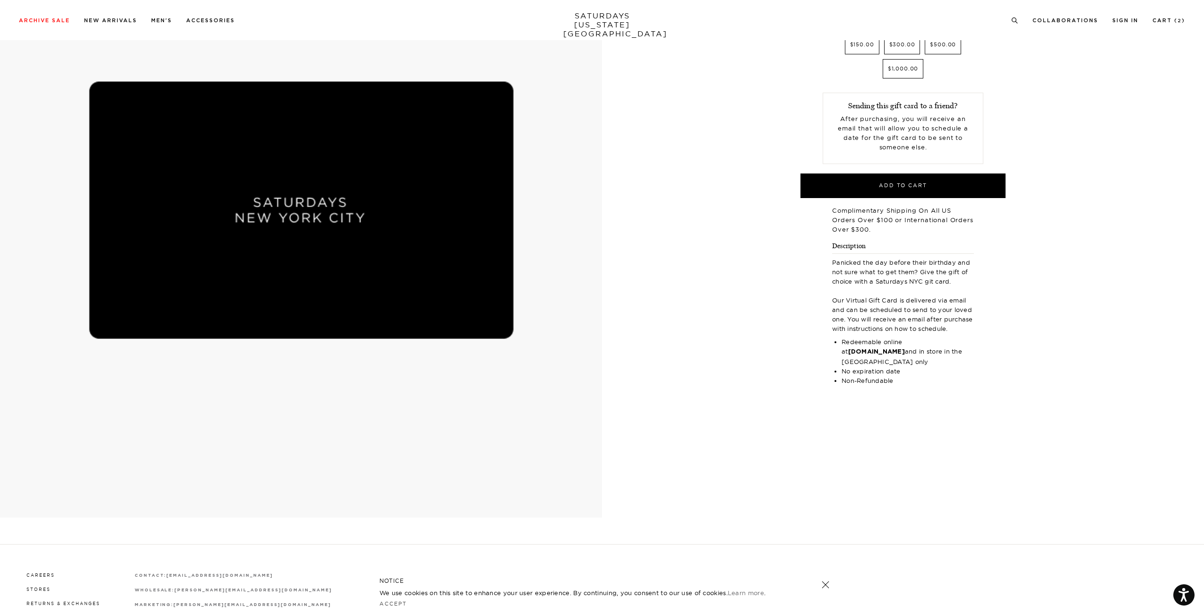
click at [504, 219] on img at bounding box center [301, 210] width 602 height 615
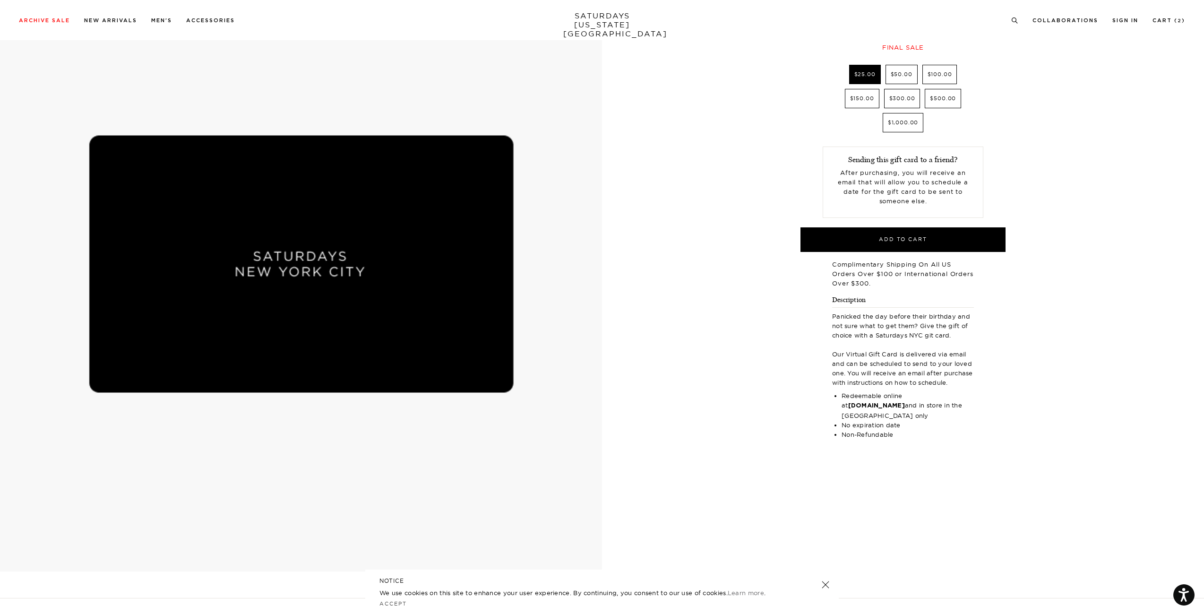
scroll to position [87, 0]
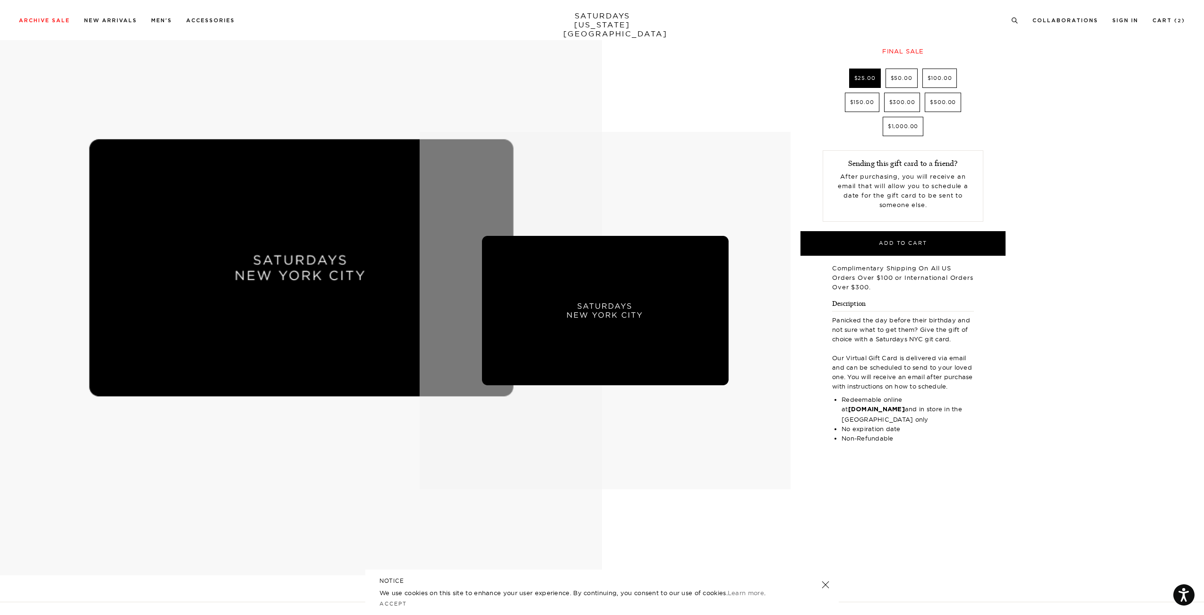
click at [666, 191] on img at bounding box center [605, 310] width 371 height 357
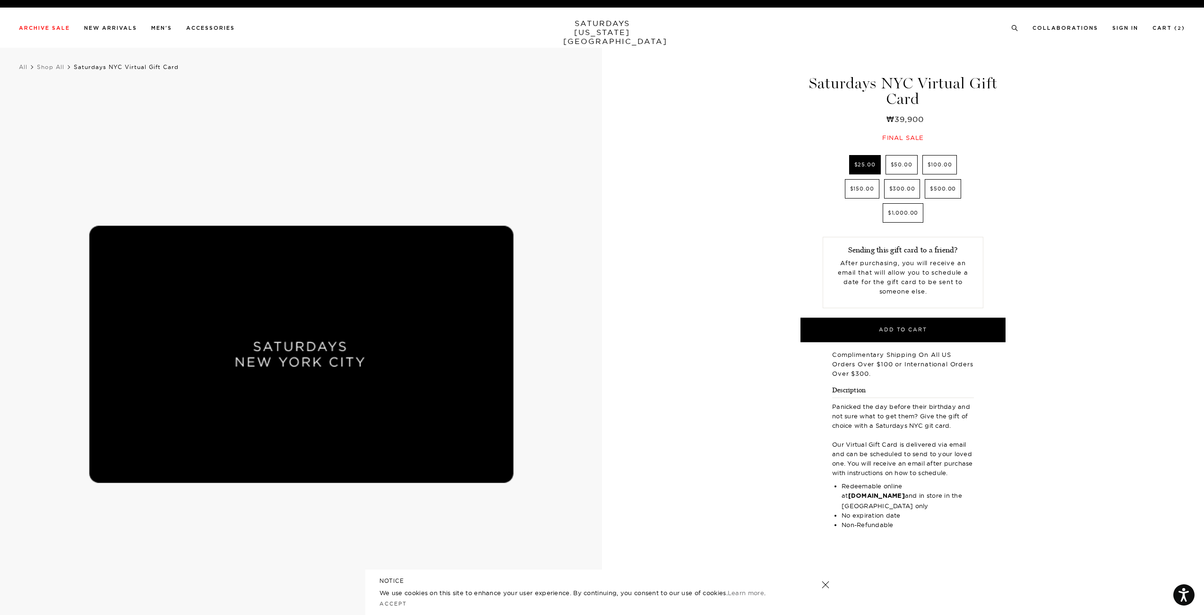
scroll to position [0, 0]
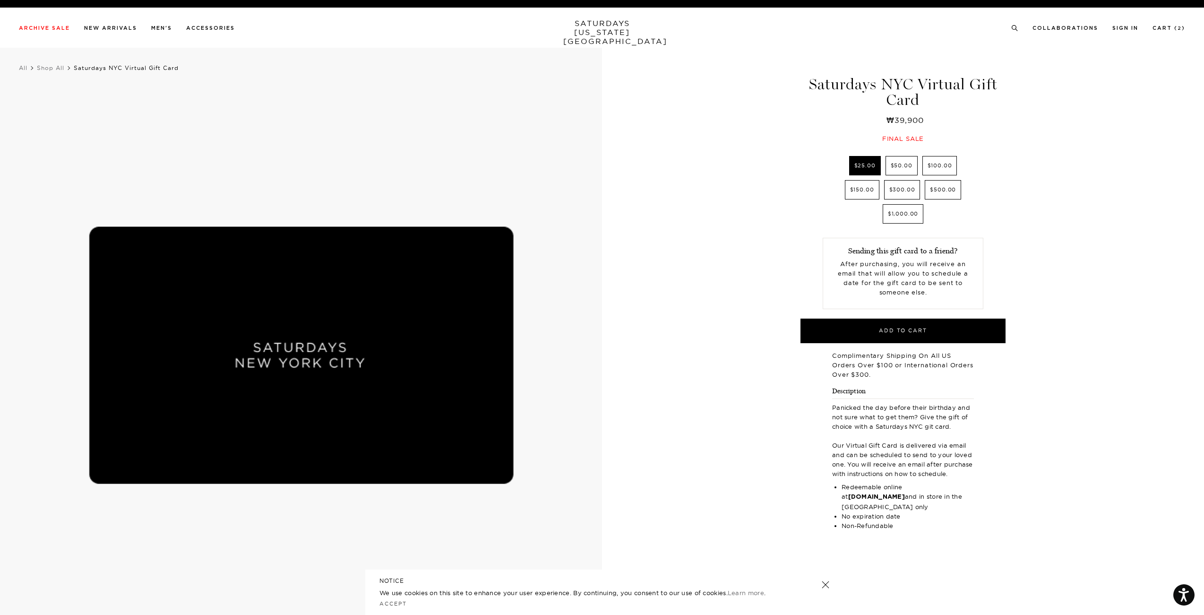
click at [1086, 214] on div "Saturdays NYC Virtual Gift Card ₩39,900 Final sale Saturdays NYC Virtual Gift C…" at bounding box center [602, 355] width 1204 height 615
